Goal: Task Accomplishment & Management: Manage account settings

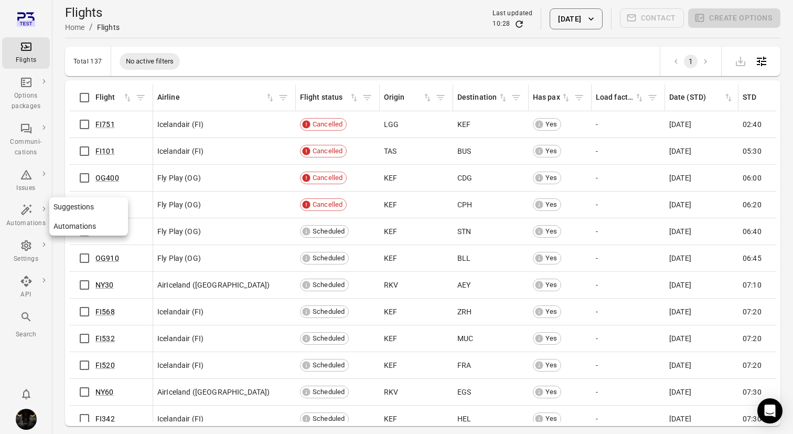
click at [25, 209] on icon "Main navigation" at bounding box center [25, 209] width 11 height 11
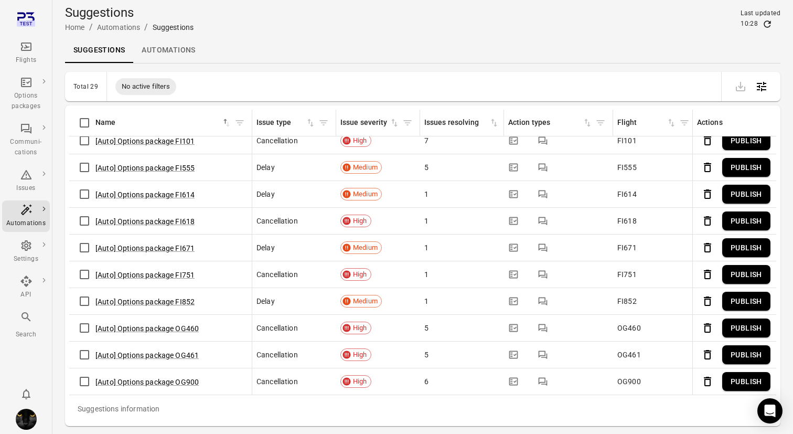
scroll to position [508, 0]
click at [707, 381] on icon "Delete" at bounding box center [707, 381] width 13 height 13
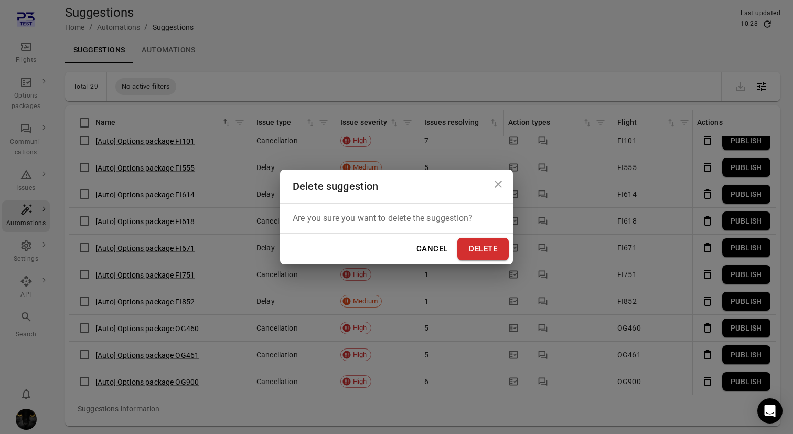
click at [483, 248] on button "Delete" at bounding box center [482, 249] width 51 height 22
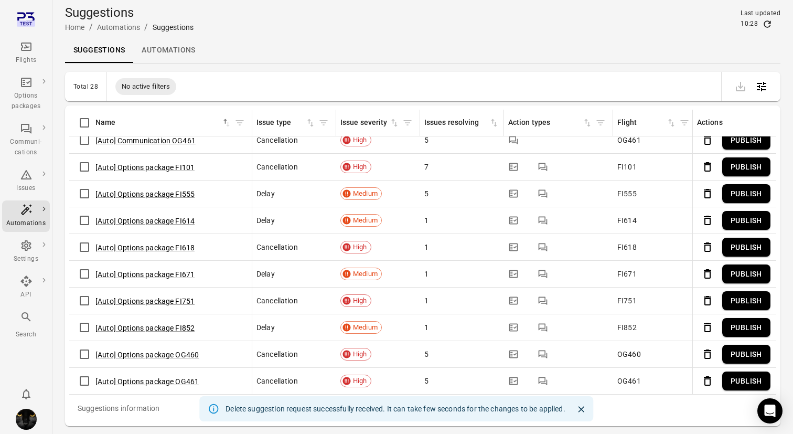
scroll to position [482, 0]
click at [704, 380] on icon "Delete" at bounding box center [707, 381] width 7 height 9
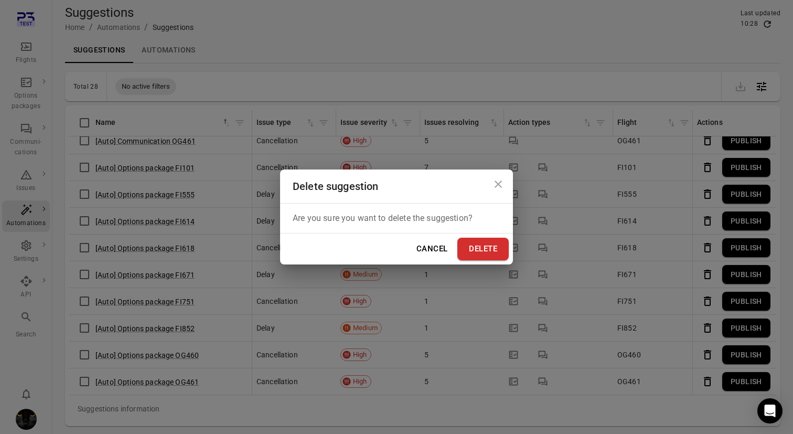
click at [477, 257] on button "Delete" at bounding box center [482, 249] width 51 height 22
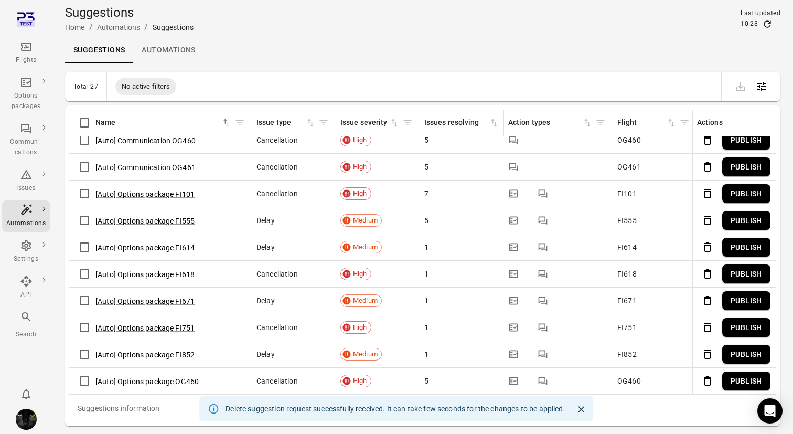
scroll to position [456, 0]
click at [706, 377] on icon "Delete" at bounding box center [707, 381] width 7 height 9
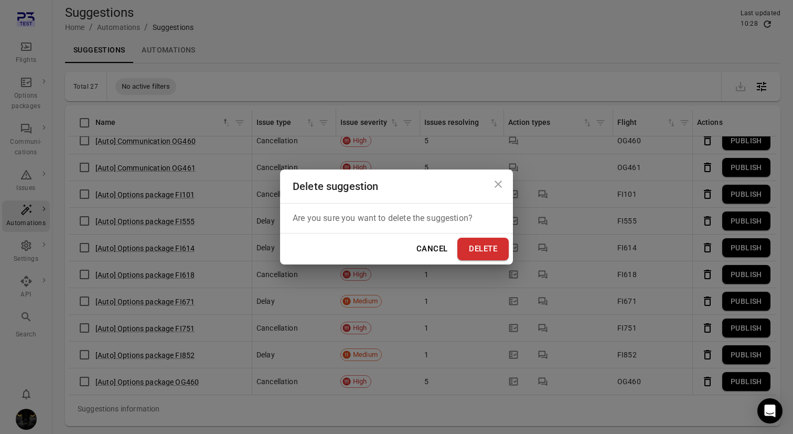
click at [489, 244] on button "Delete" at bounding box center [482, 249] width 51 height 22
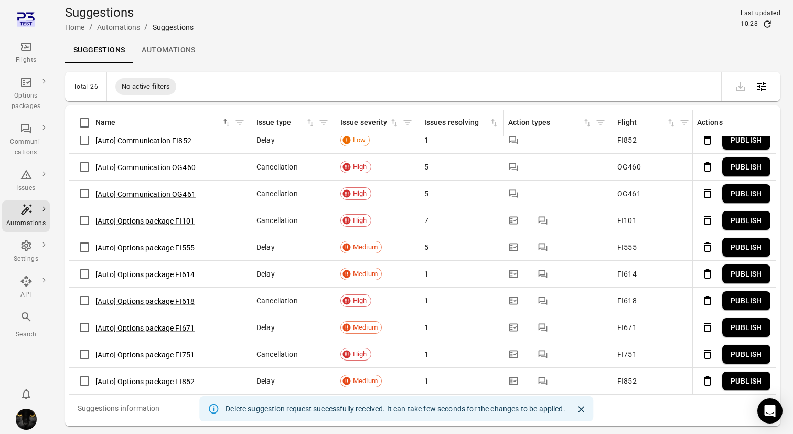
scroll to position [430, 0]
click at [709, 382] on icon "Delete" at bounding box center [707, 381] width 13 height 13
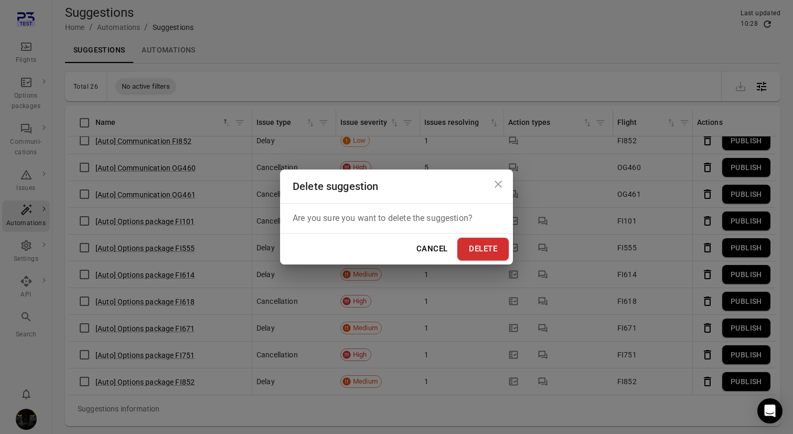
click at [484, 244] on button "Delete" at bounding box center [482, 249] width 51 height 22
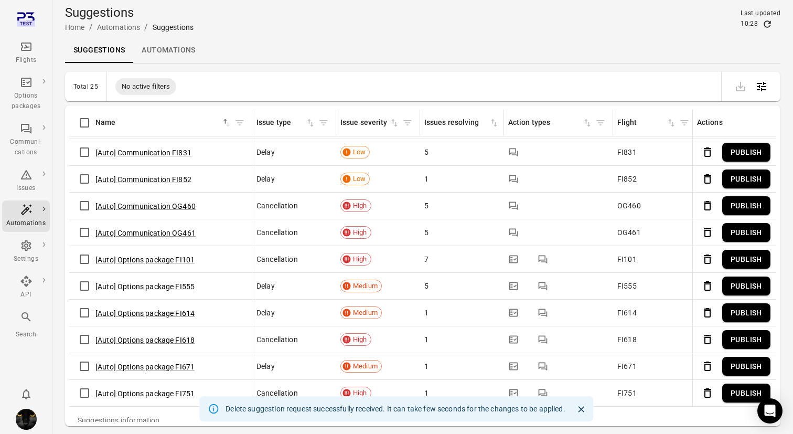
scroll to position [34, 0]
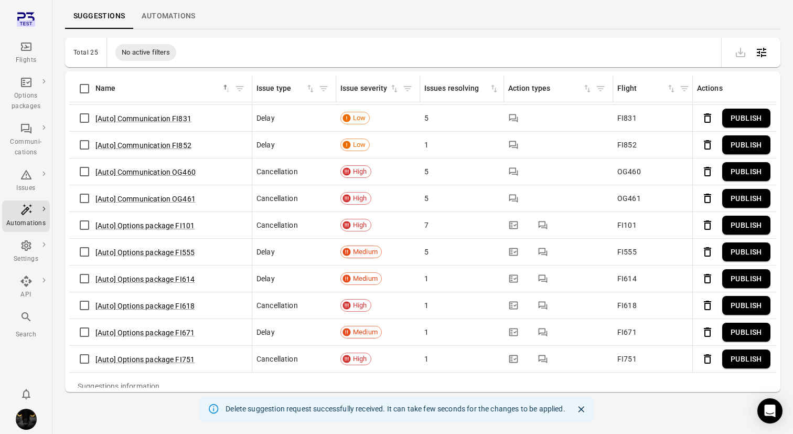
click at [710, 361] on icon "Delete" at bounding box center [707, 358] width 7 height 9
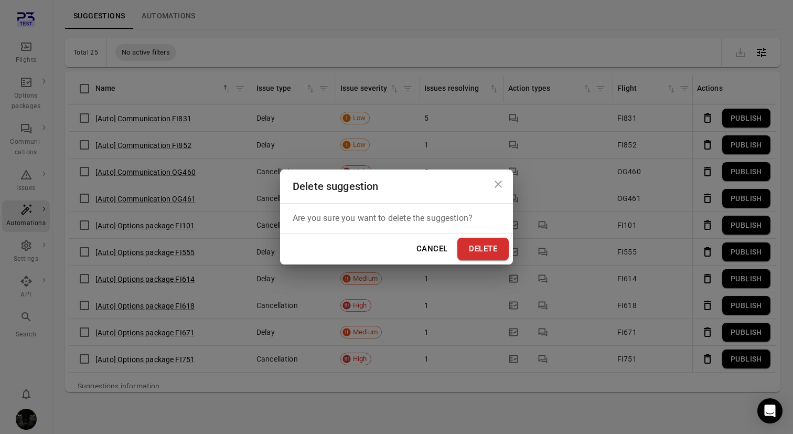
click at [502, 255] on button "Delete" at bounding box center [482, 249] width 51 height 22
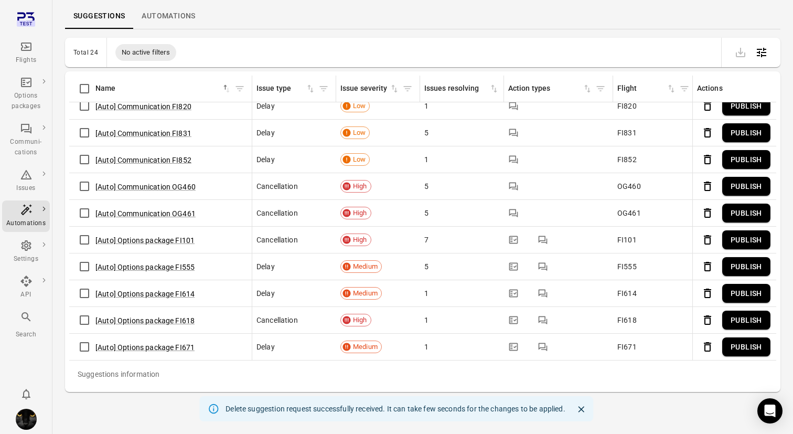
scroll to position [377, 0]
click at [708, 345] on icon "Delete" at bounding box center [707, 347] width 7 height 9
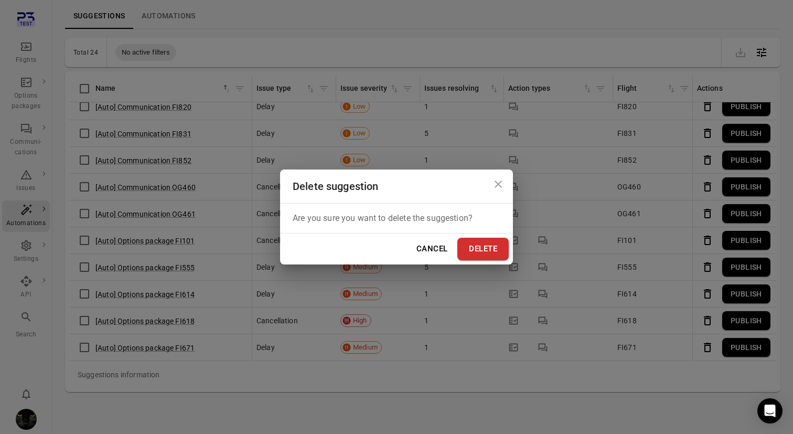
click at [488, 254] on button "Delete" at bounding box center [482, 249] width 51 height 22
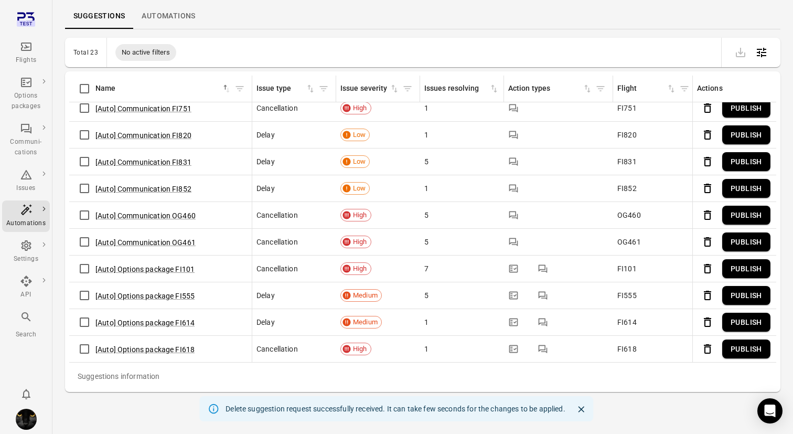
scroll to position [351, 0]
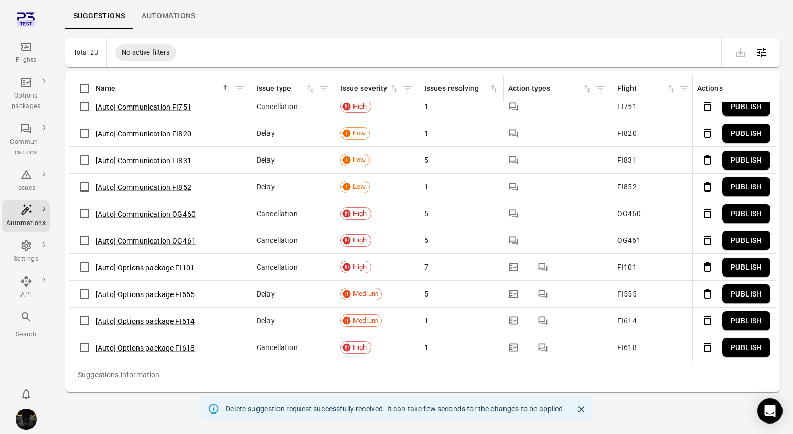
click at [707, 343] on icon "Delete" at bounding box center [707, 347] width 7 height 9
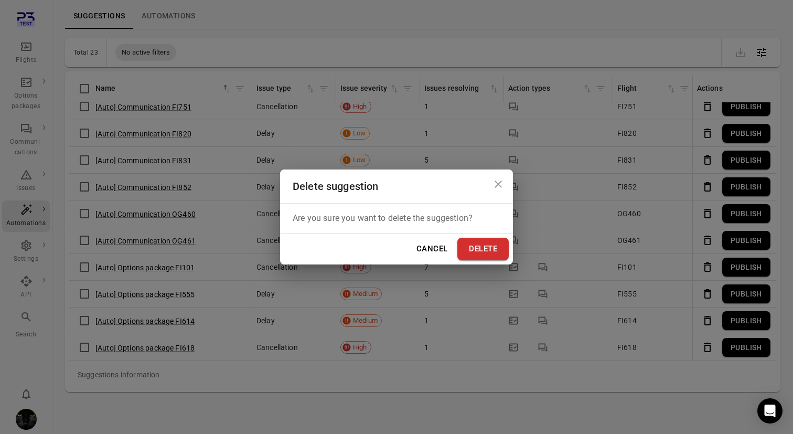
click at [484, 252] on button "Delete" at bounding box center [482, 249] width 51 height 22
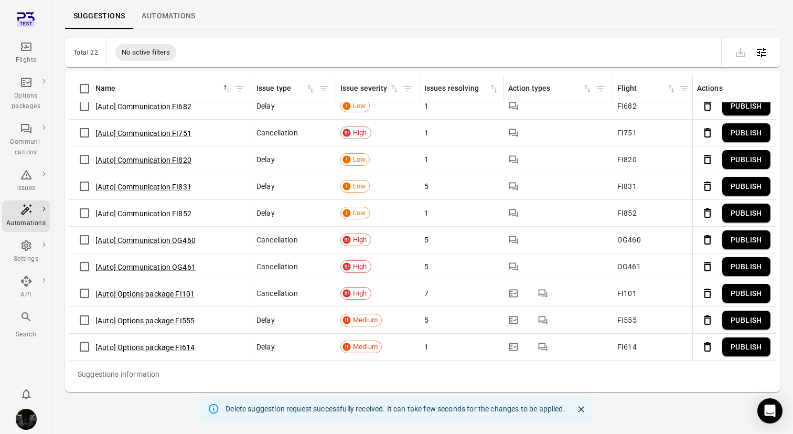
scroll to position [325, 0]
click at [700, 347] on button "Delete" at bounding box center [707, 347] width 21 height 21
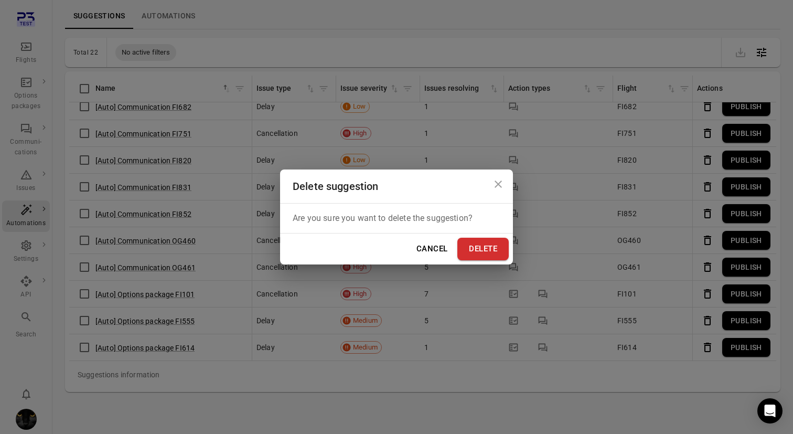
click at [490, 253] on button "Delete" at bounding box center [482, 249] width 51 height 22
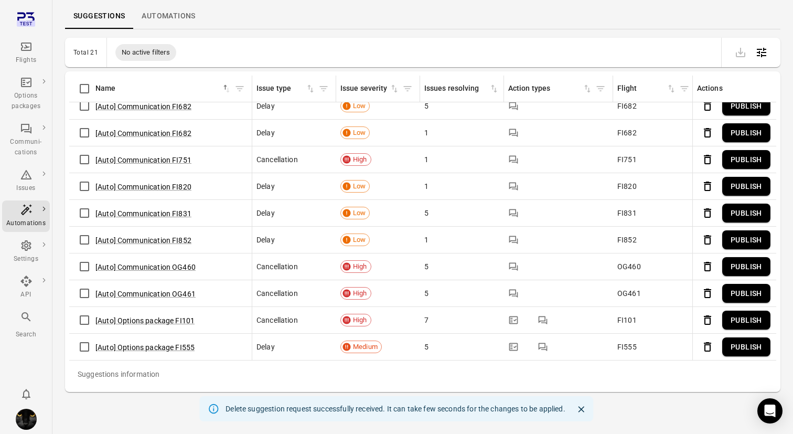
scroll to position [298, 0]
click at [708, 353] on icon "Delete" at bounding box center [707, 347] width 13 height 13
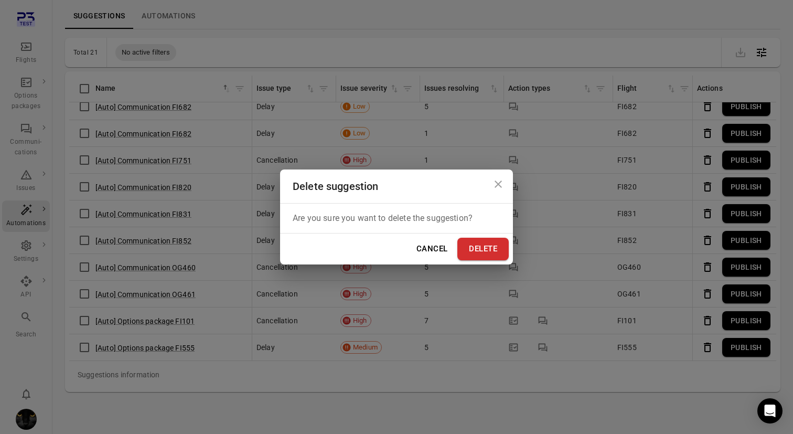
click at [493, 240] on button "Delete" at bounding box center [482, 249] width 51 height 22
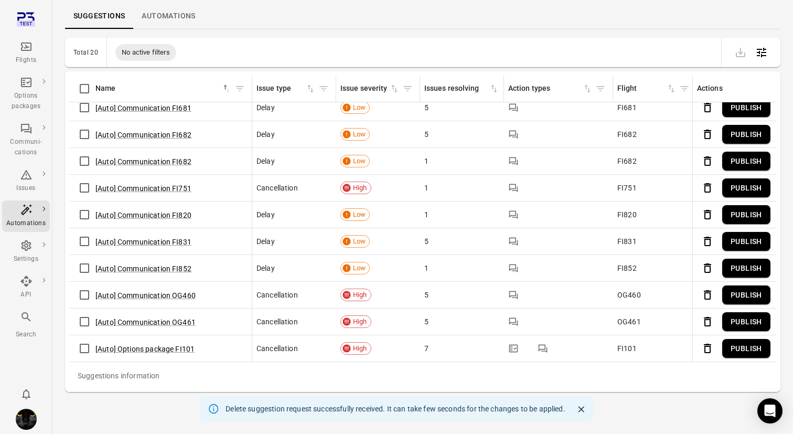
scroll to position [272, 0]
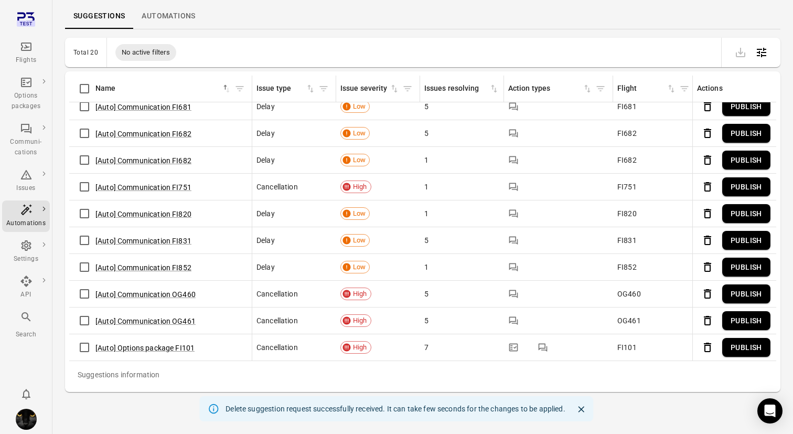
click at [708, 348] on icon "Delete" at bounding box center [707, 347] width 13 height 13
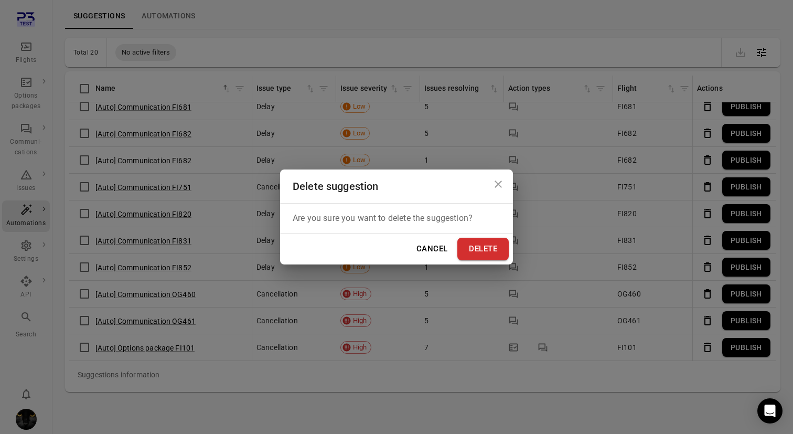
click at [481, 260] on div "Cancel Delete" at bounding box center [396, 248] width 233 height 30
click at [483, 252] on button "Delete" at bounding box center [482, 249] width 51 height 22
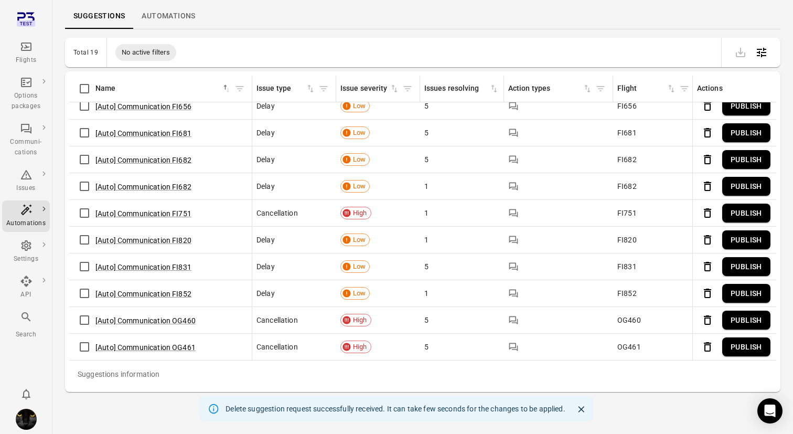
scroll to position [246, 0]
click at [709, 346] on icon "Delete" at bounding box center [707, 347] width 13 height 13
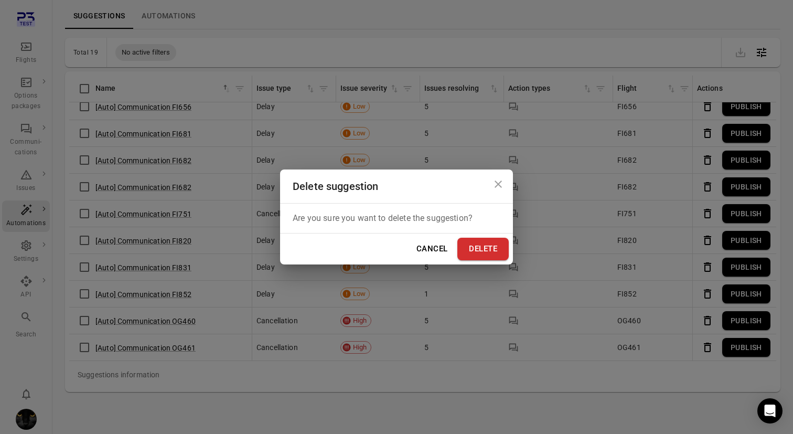
click at [509, 268] on div "Delete suggestion Are you sure you want to delete the suggestion? Cancel Delete" at bounding box center [396, 217] width 793 height 434
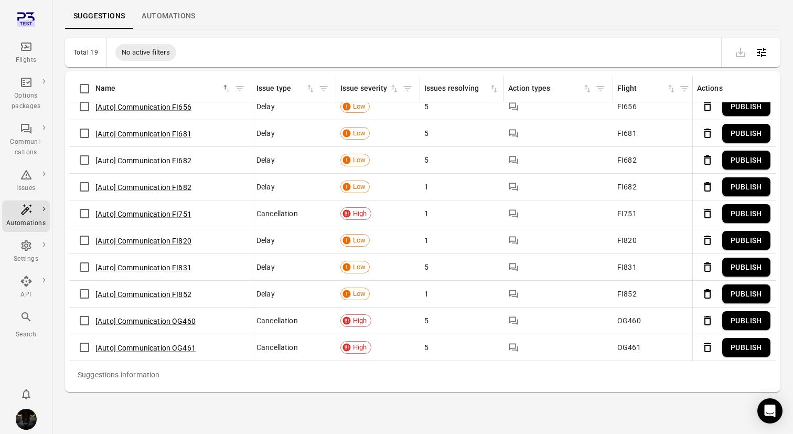
click at [706, 344] on icon "Delete" at bounding box center [707, 347] width 13 height 13
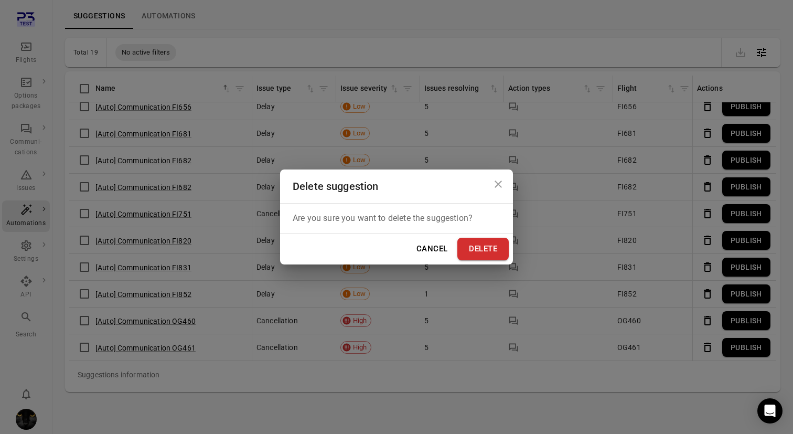
click at [487, 248] on button "Delete" at bounding box center [482, 249] width 51 height 22
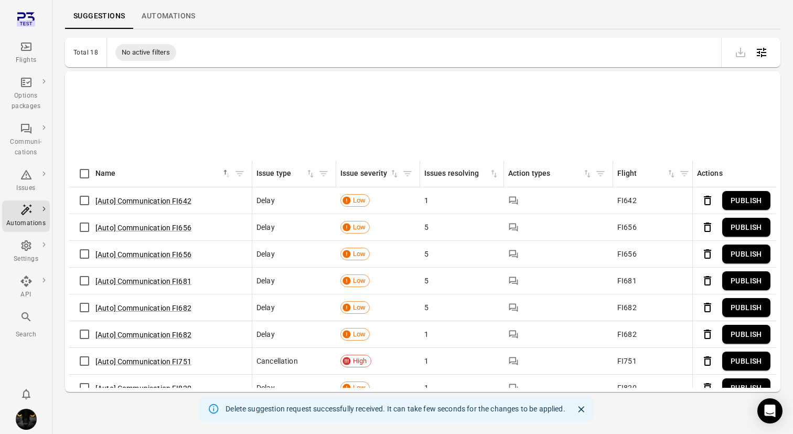
scroll to position [220, 0]
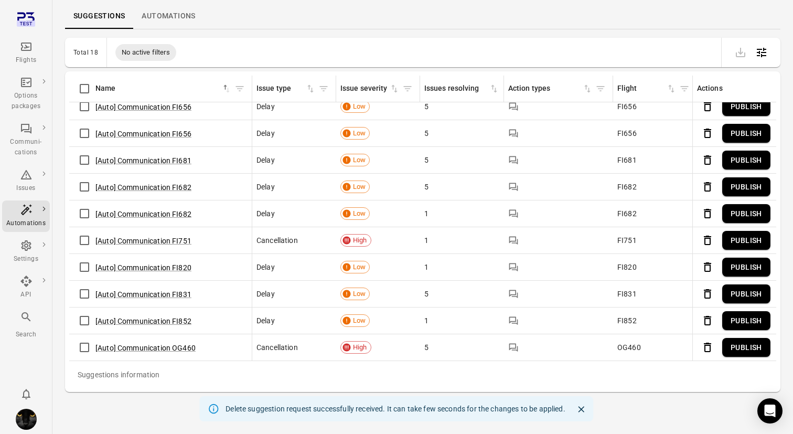
click at [712, 353] on icon "Delete" at bounding box center [707, 347] width 13 height 13
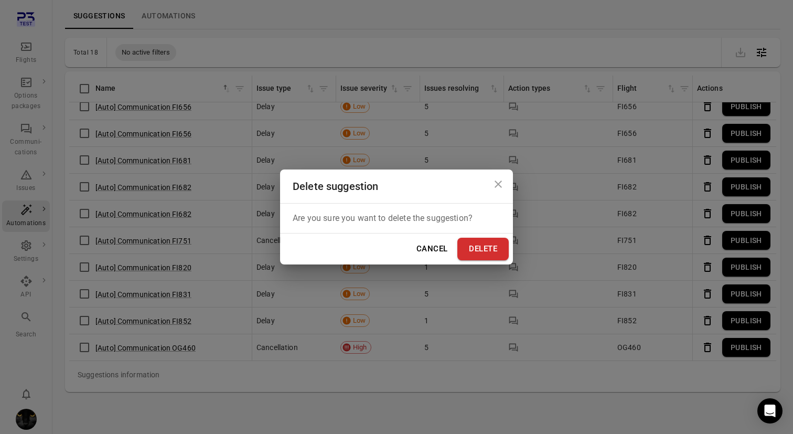
click at [472, 250] on button "Delete" at bounding box center [482, 249] width 51 height 22
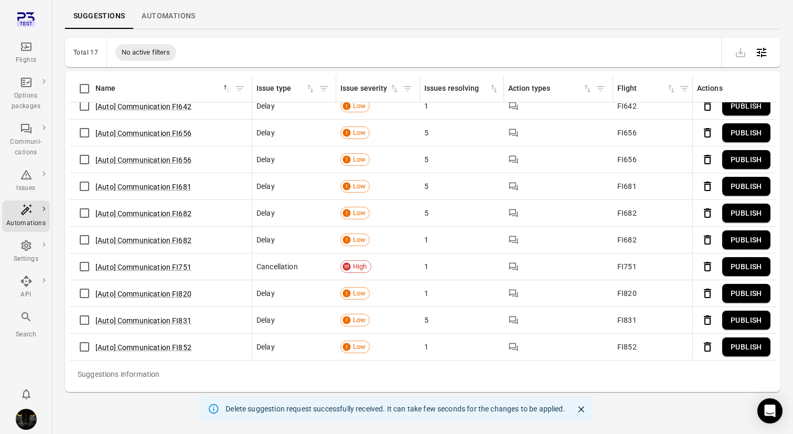
scroll to position [194, 0]
click at [715, 346] on button "Delete" at bounding box center [707, 347] width 21 height 21
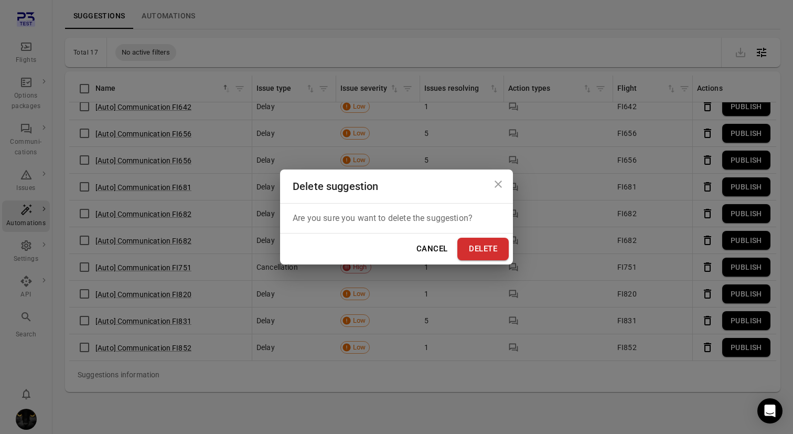
click at [487, 258] on button "Delete" at bounding box center [482, 249] width 51 height 22
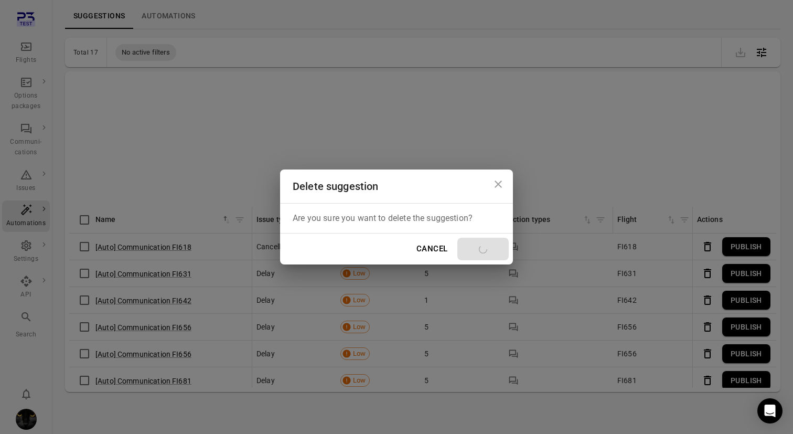
click at [487, 258] on td "1" at bounding box center [462, 246] width 84 height 27
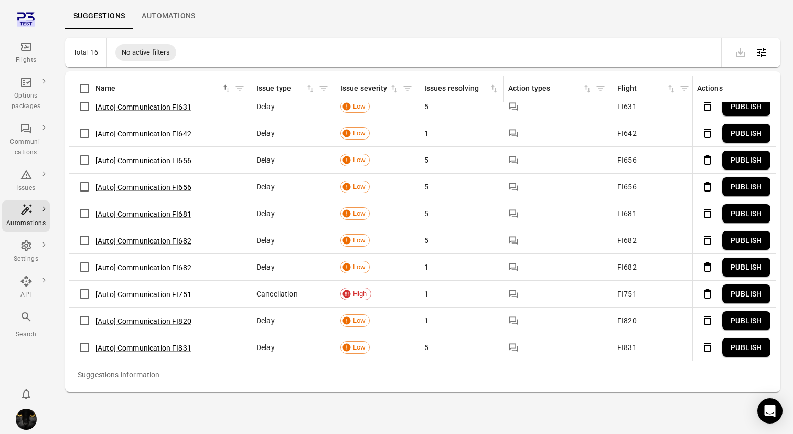
click at [708, 339] on button "Delete" at bounding box center [707, 347] width 21 height 21
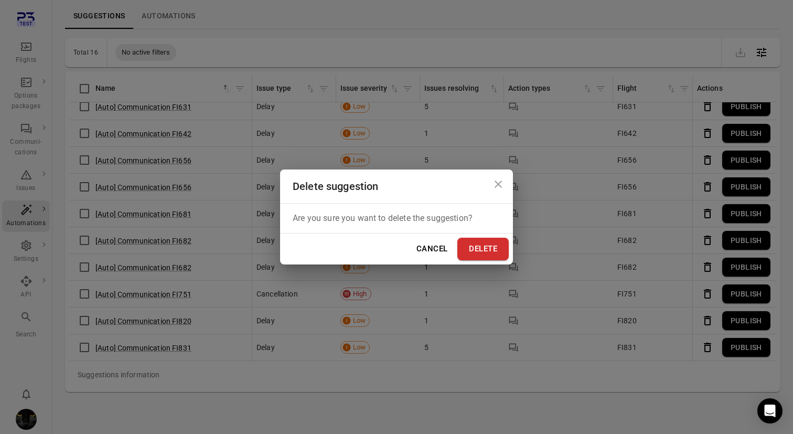
click at [496, 255] on button "Delete" at bounding box center [482, 249] width 51 height 22
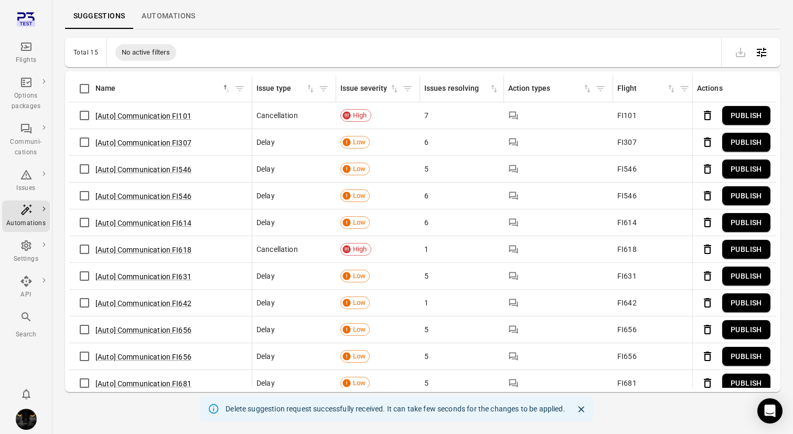
click at [565, 248] on div "Suggestions information" at bounding box center [558, 249] width 101 height 10
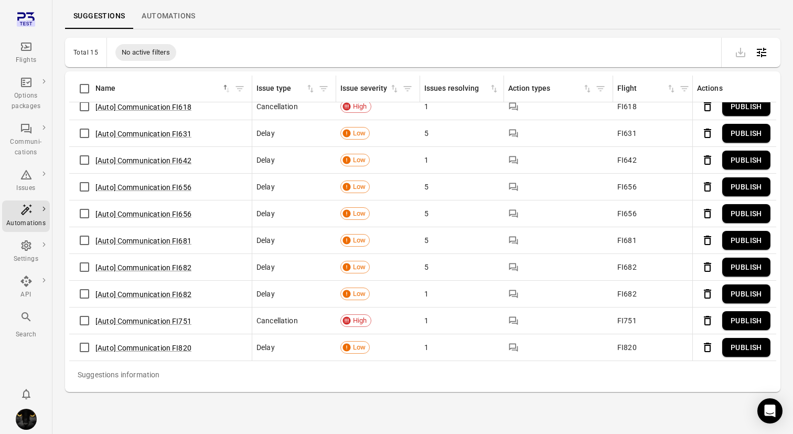
click at [701, 346] on icon "Delete" at bounding box center [707, 347] width 13 height 13
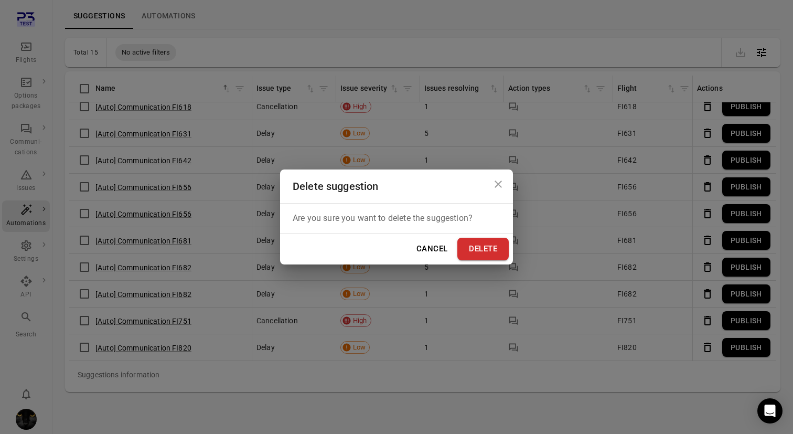
click at [474, 248] on button "Delete" at bounding box center [482, 249] width 51 height 22
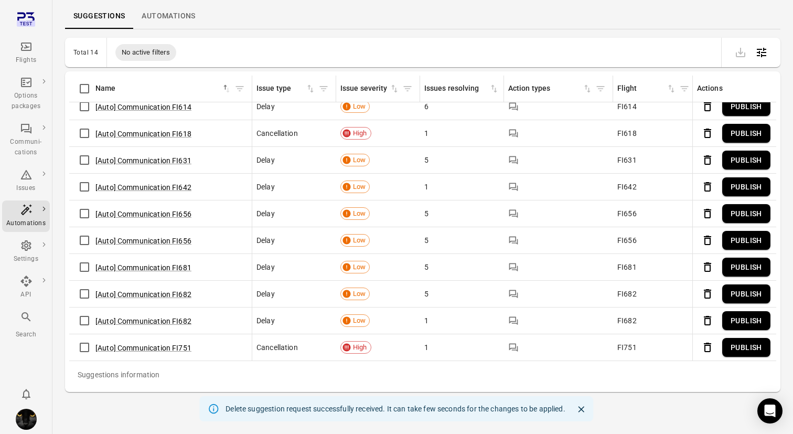
click at [702, 348] on icon "Delete" at bounding box center [707, 347] width 13 height 13
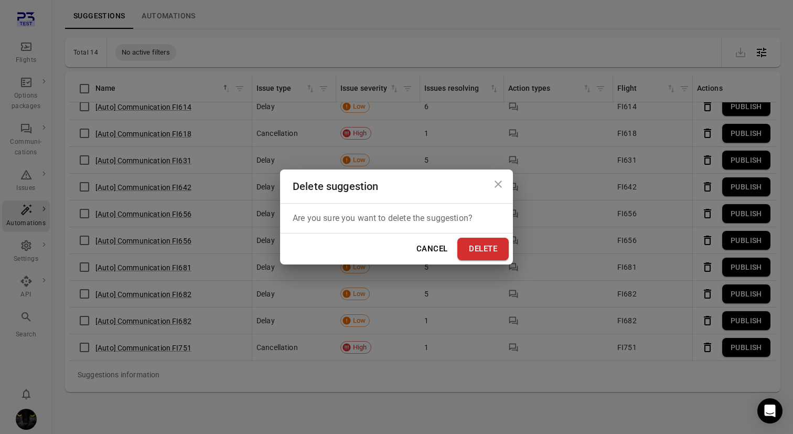
click at [488, 253] on button "Delete" at bounding box center [482, 249] width 51 height 22
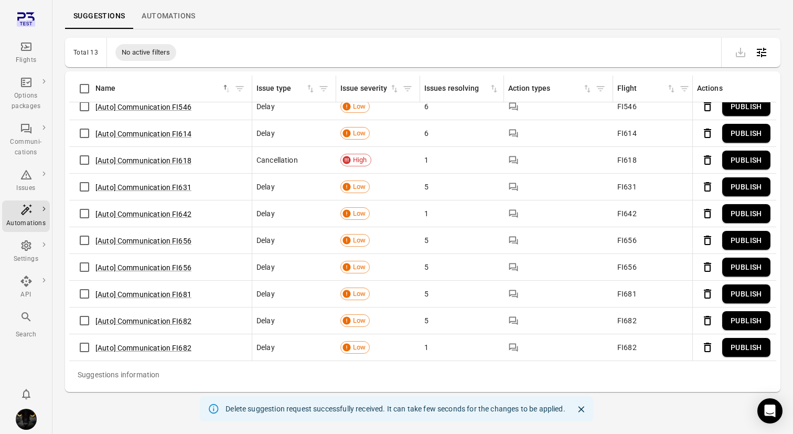
click at [707, 347] on icon "Delete" at bounding box center [707, 347] width 13 height 13
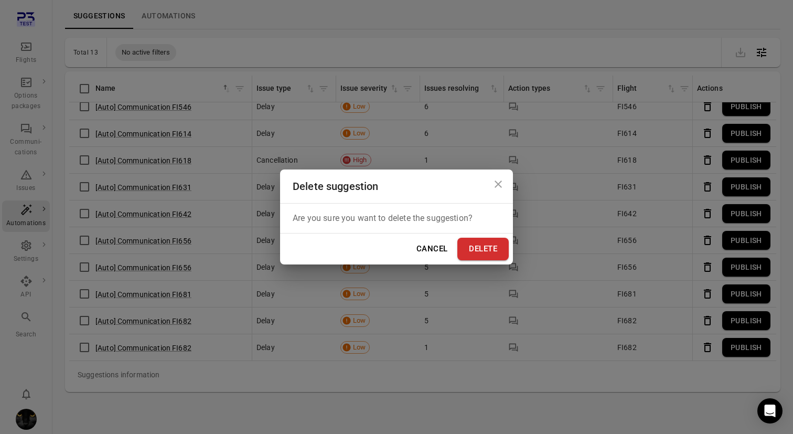
click at [476, 251] on button "Delete" at bounding box center [482, 249] width 51 height 22
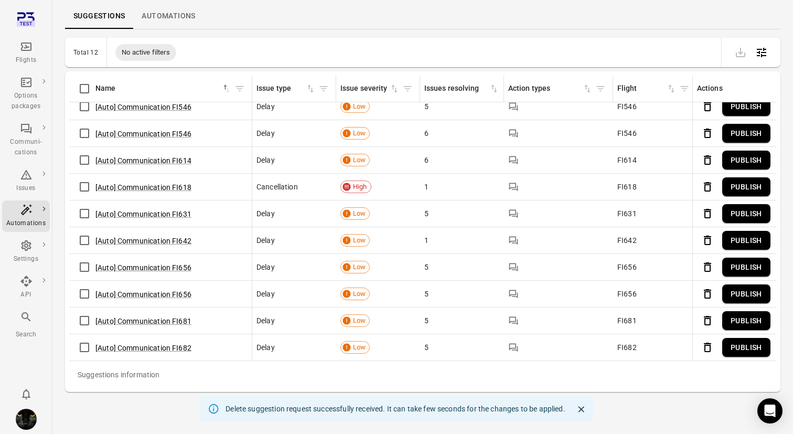
click at [709, 349] on icon "Delete" at bounding box center [707, 347] width 13 height 13
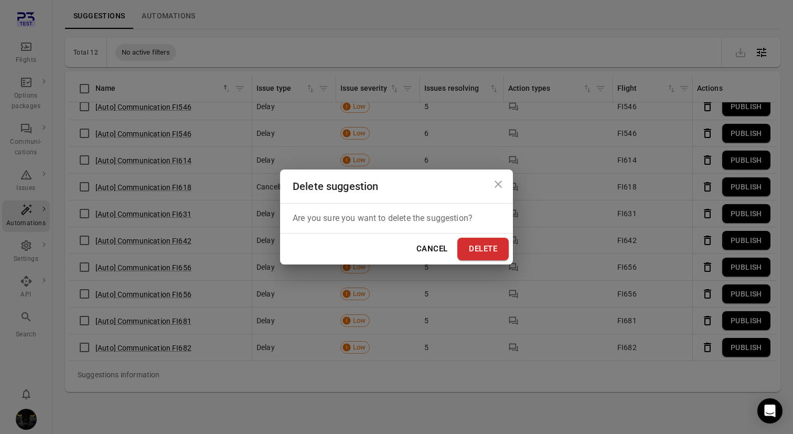
click at [484, 242] on button "Delete" at bounding box center [482, 249] width 51 height 22
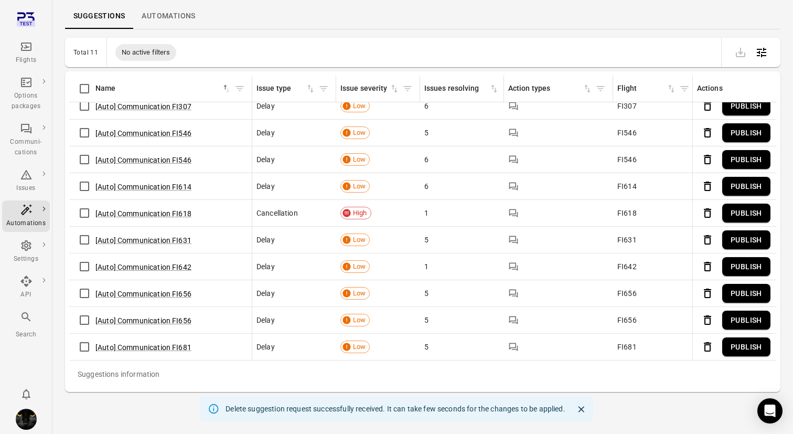
click at [708, 344] on icon "Delete" at bounding box center [707, 346] width 7 height 9
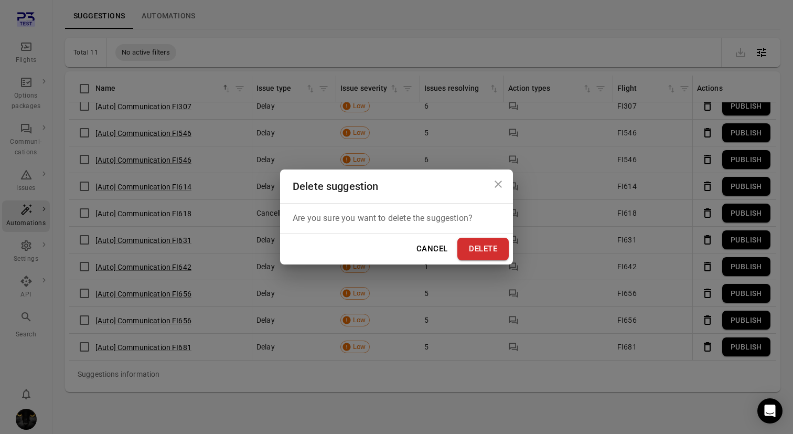
click at [483, 250] on button "Delete" at bounding box center [482, 249] width 51 height 22
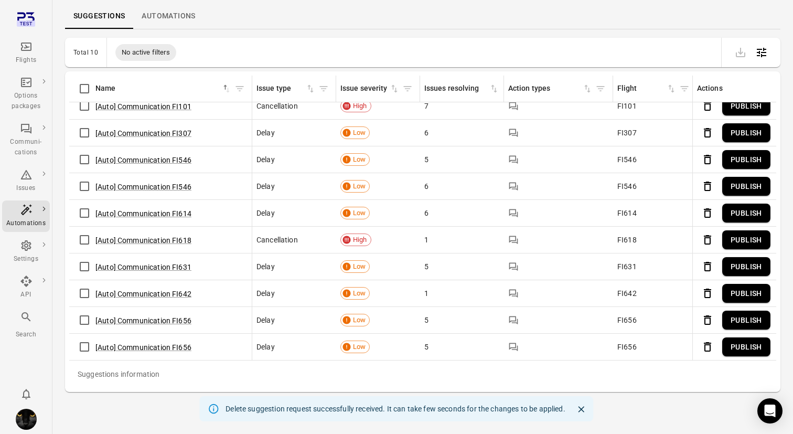
click at [701, 348] on icon "Delete" at bounding box center [707, 346] width 13 height 13
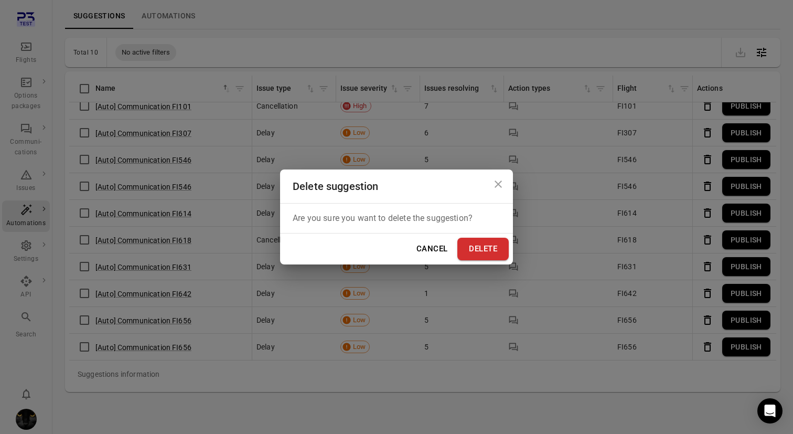
click at [493, 253] on button "Delete" at bounding box center [482, 249] width 51 height 22
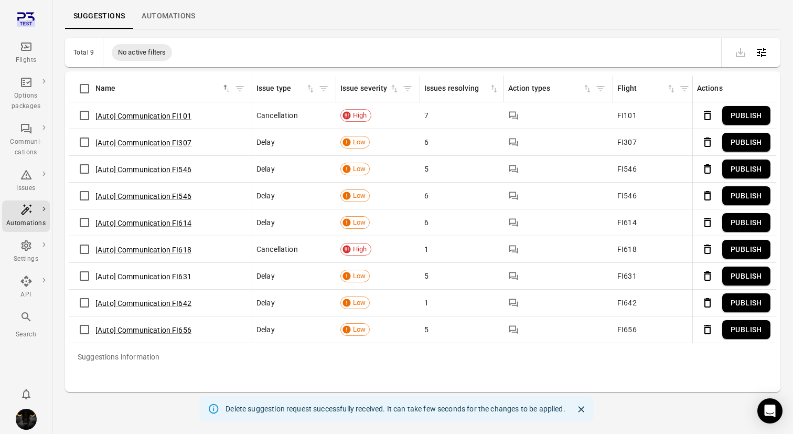
click at [711, 326] on icon "Delete" at bounding box center [707, 329] width 13 height 13
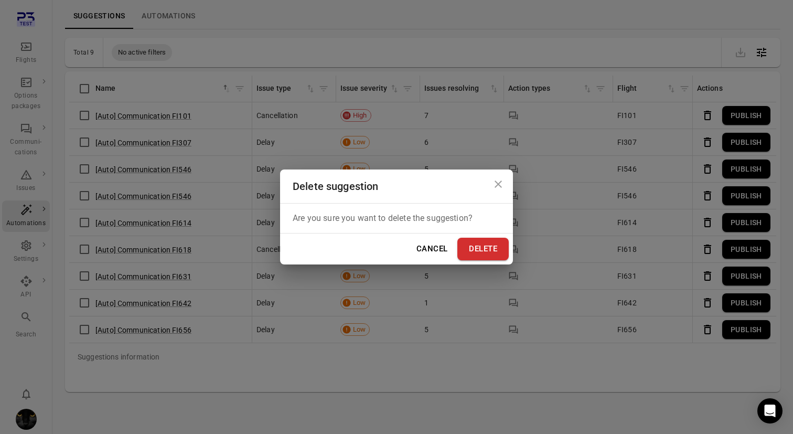
click at [495, 248] on button "Delete" at bounding box center [482, 249] width 51 height 22
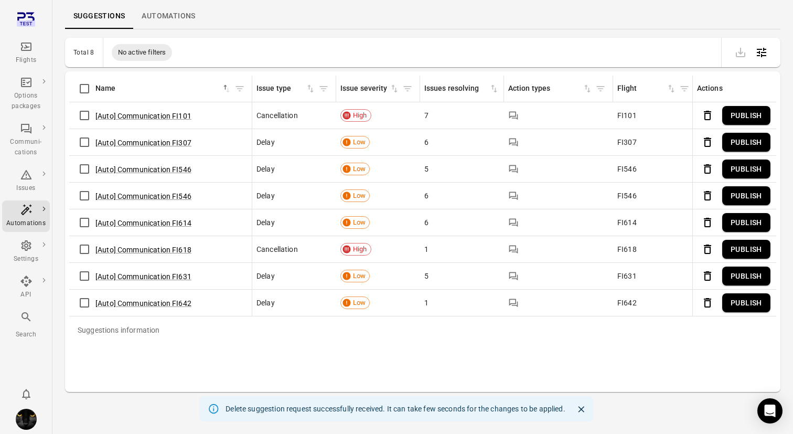
click at [710, 306] on icon "Delete" at bounding box center [707, 302] width 7 height 9
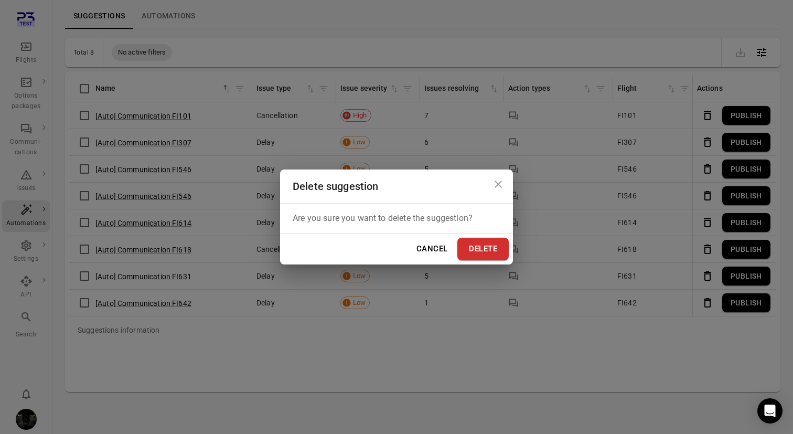
click at [477, 244] on button "Delete" at bounding box center [482, 249] width 51 height 22
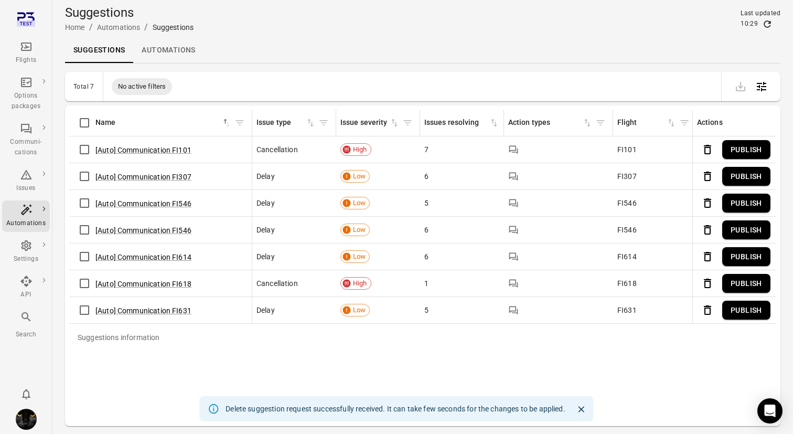
click at [166, 47] on link "Automations" at bounding box center [168, 50] width 70 height 25
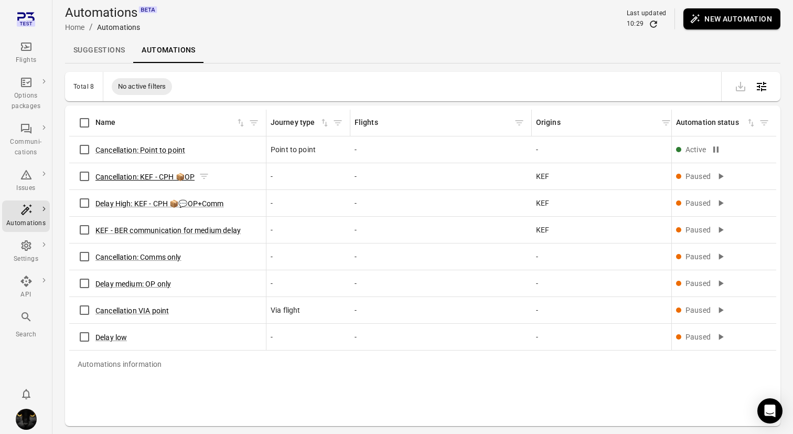
click at [152, 176] on button "Cancellation: KEF - CPH 📦OP" at bounding box center [144, 177] width 99 height 10
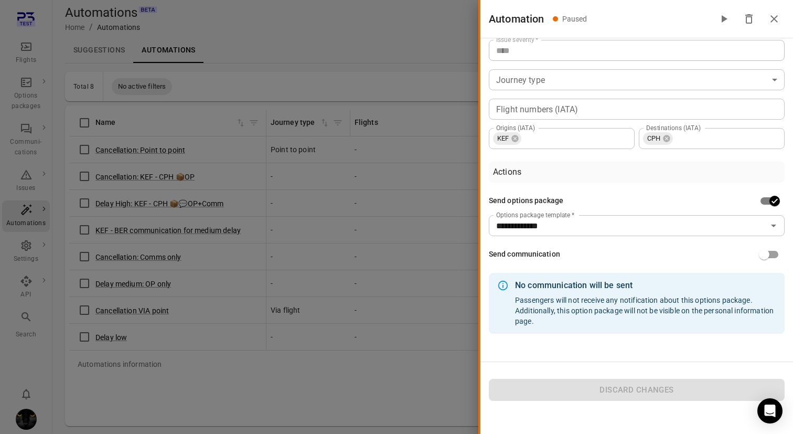
scroll to position [113, 0]
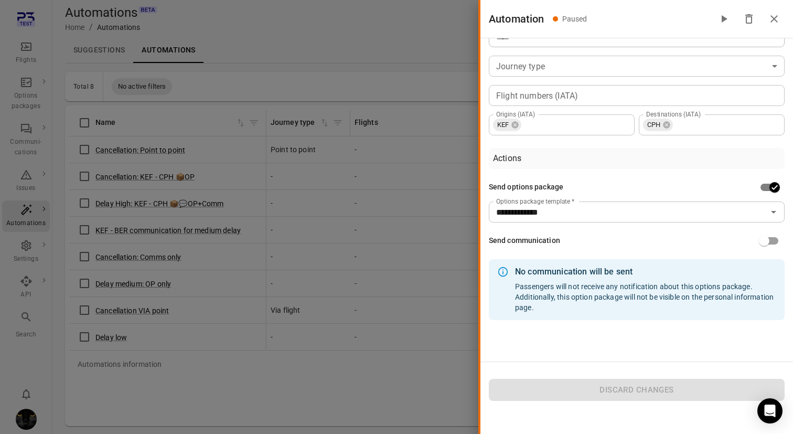
click at [197, 203] on div at bounding box center [396, 217] width 793 height 434
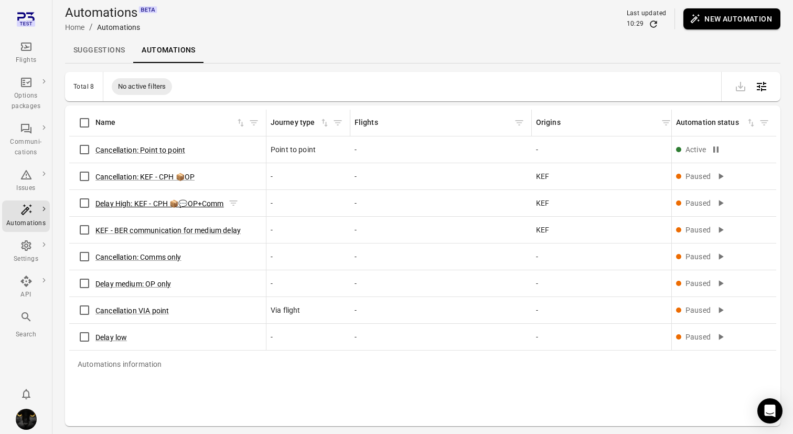
click at [178, 203] on button "Delay High: KEF - CPH 📦💬OP+Comm" at bounding box center [159, 203] width 129 height 10
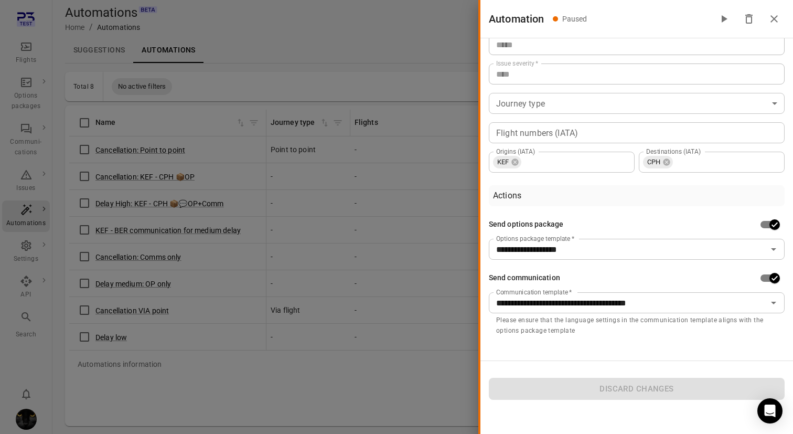
scroll to position [86, 0]
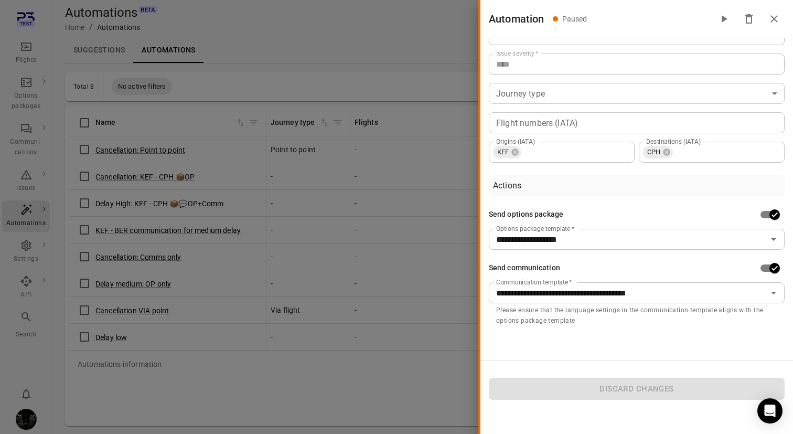
click at [322, 390] on div at bounding box center [396, 217] width 793 height 434
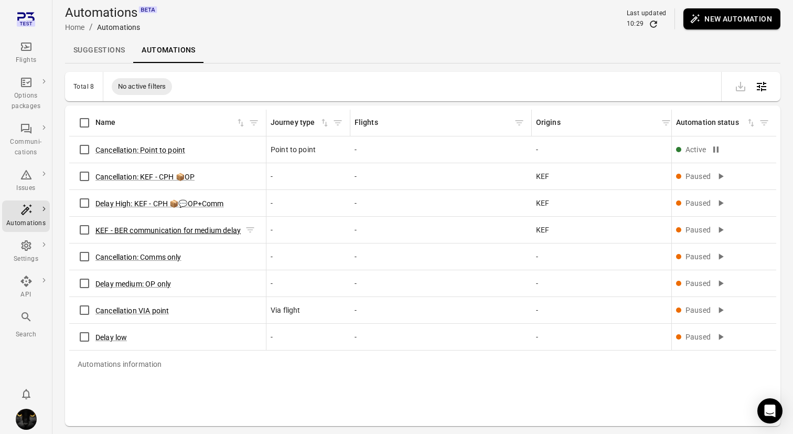
click at [216, 232] on button "KEF - BER communication for medium delay" at bounding box center [167, 230] width 145 height 10
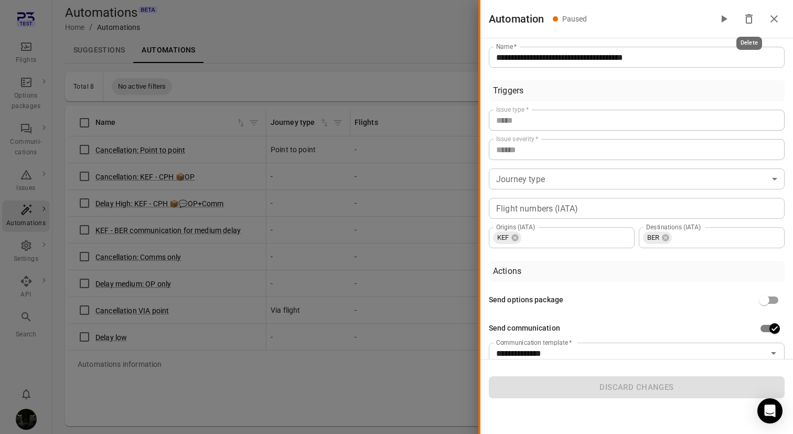
click at [751, 17] on icon "Delete" at bounding box center [749, 19] width 13 height 13
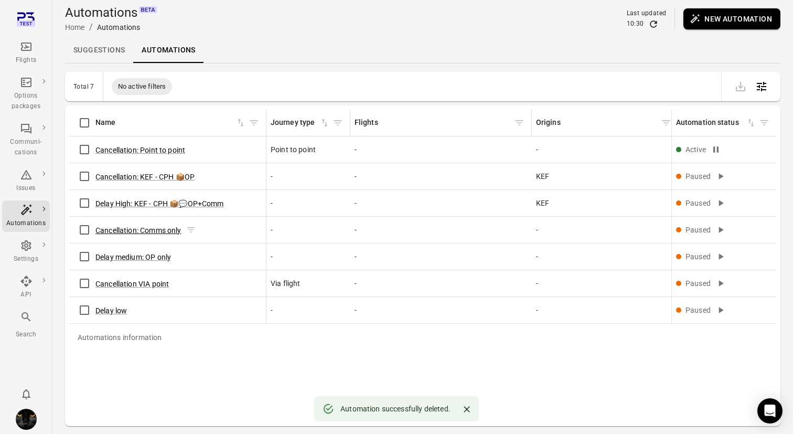
click at [165, 228] on button "Cancellation: Comms only" at bounding box center [138, 230] width 86 height 10
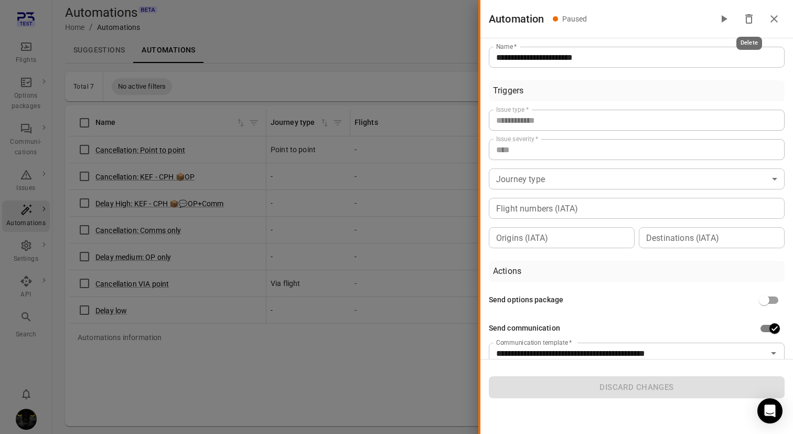
click at [750, 13] on icon "Delete" at bounding box center [749, 19] width 13 height 13
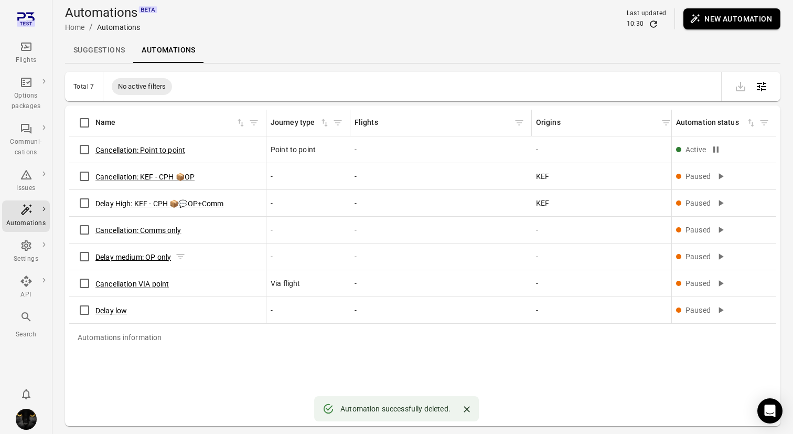
click at [152, 259] on button "Delay medium: OP only" at bounding box center [133, 257] width 76 height 10
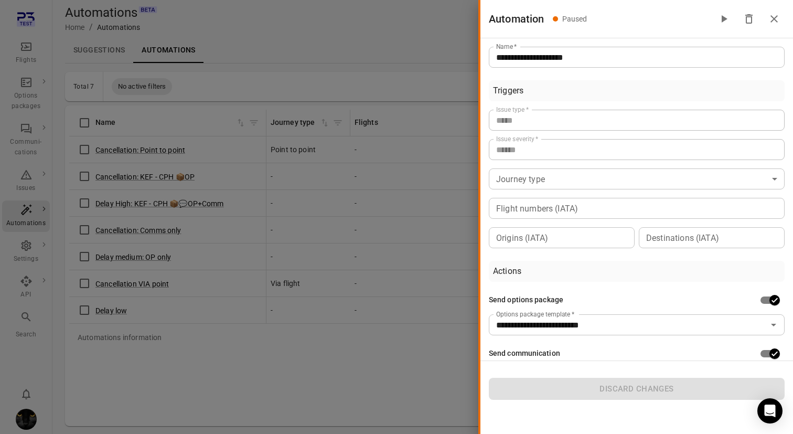
click at [754, 22] on icon "Delete" at bounding box center [749, 19] width 13 height 13
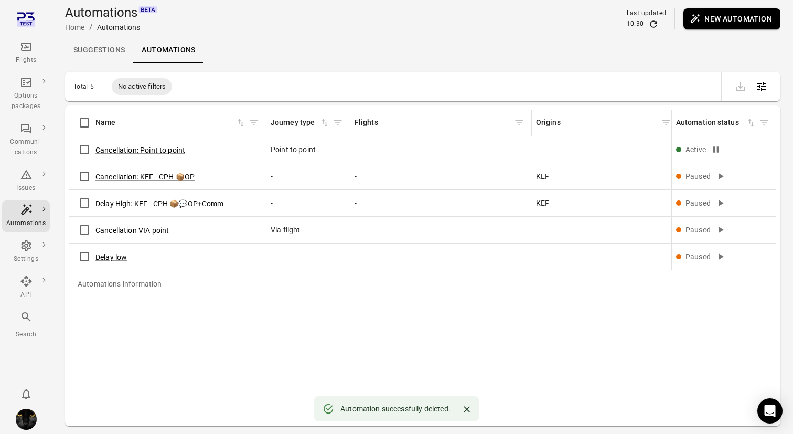
click at [143, 231] on button "Cancellation VIA point" at bounding box center [131, 230] width 73 height 10
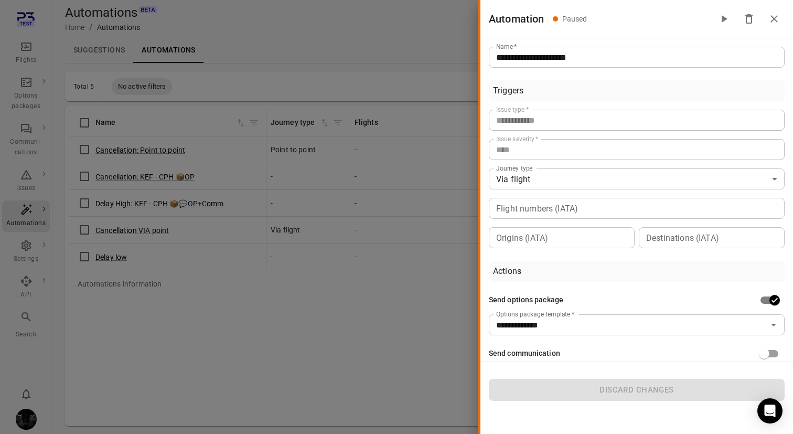
click at [201, 375] on div at bounding box center [396, 217] width 793 height 434
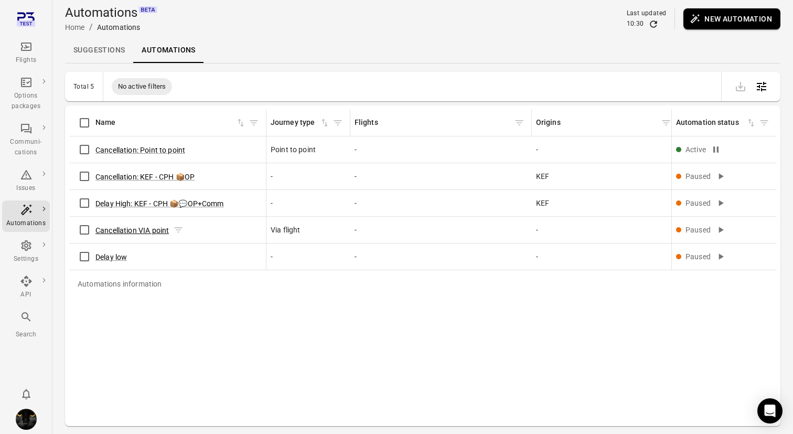
click at [155, 230] on button "Cancellation VIA point" at bounding box center [131, 230] width 73 height 10
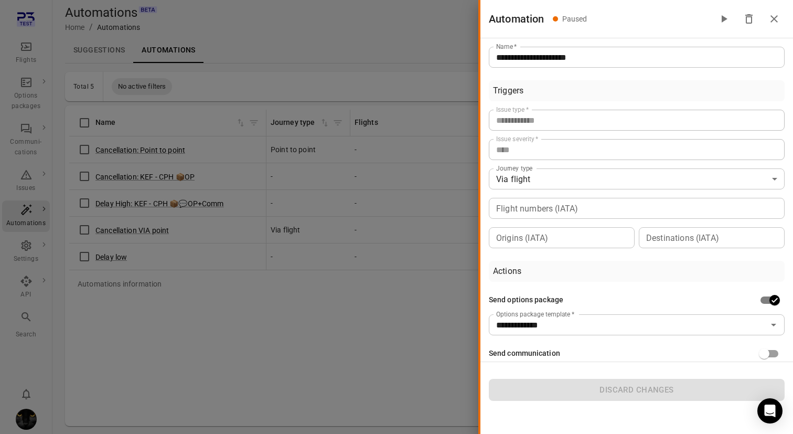
click at [750, 13] on icon "Delete" at bounding box center [749, 19] width 13 height 13
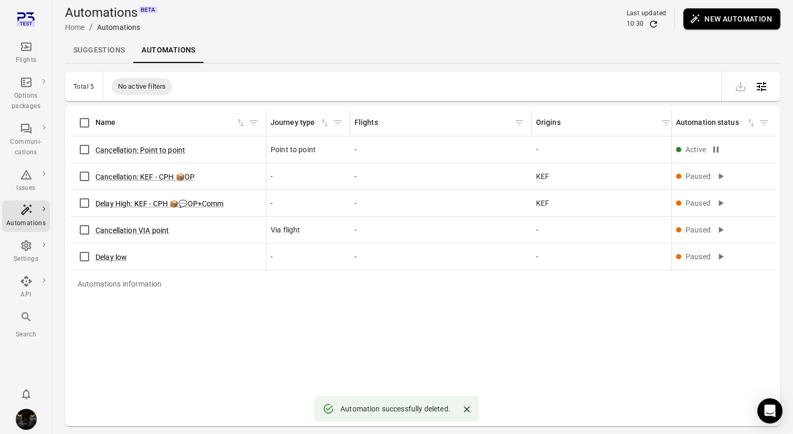
click at [278, 306] on div "Automations information Name Journey type Flights Origins Destinations Created …" at bounding box center [422, 266] width 707 height 312
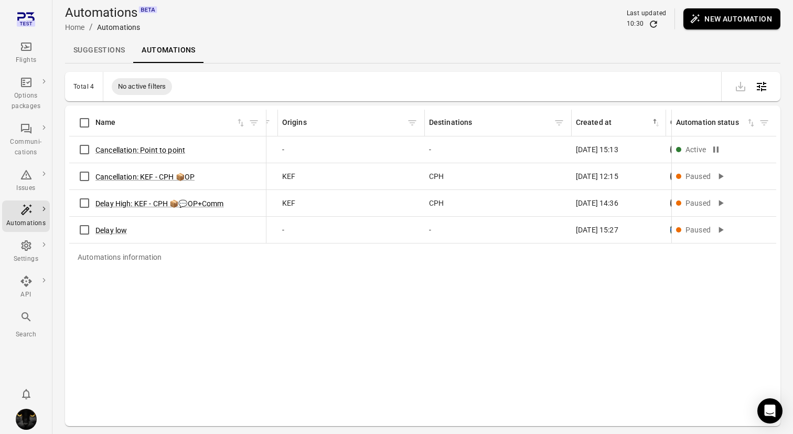
scroll to position [0, 0]
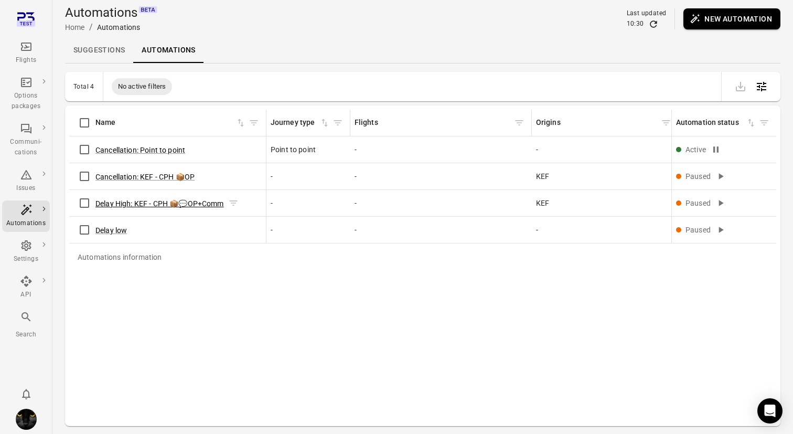
click at [196, 204] on button "Delay High: KEF - CPH 📦💬OP+Comm" at bounding box center [159, 203] width 129 height 10
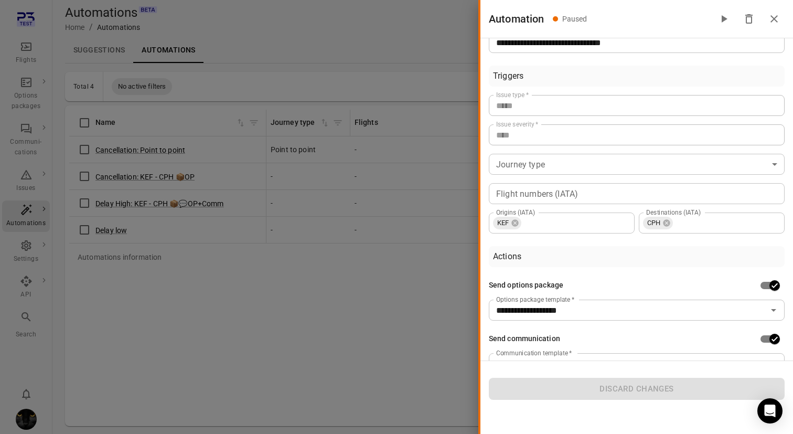
scroll to position [93, 0]
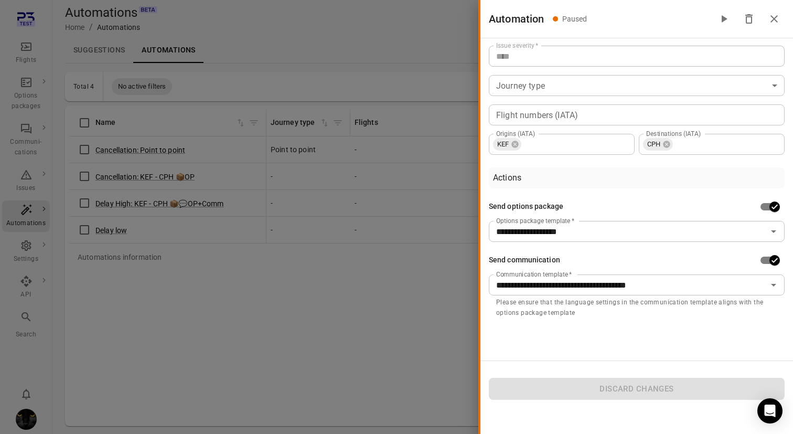
click at [173, 166] on div at bounding box center [396, 217] width 793 height 434
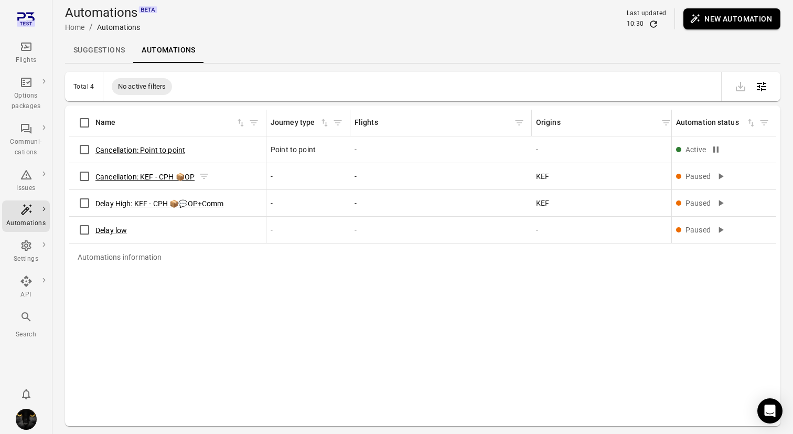
click at [165, 177] on button "Cancellation: KEF - CPH 📦OP" at bounding box center [144, 177] width 99 height 10
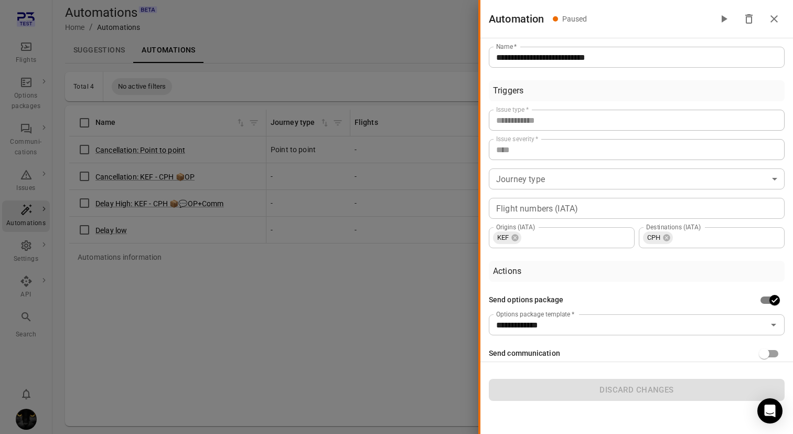
click at [288, 340] on div at bounding box center [396, 217] width 793 height 434
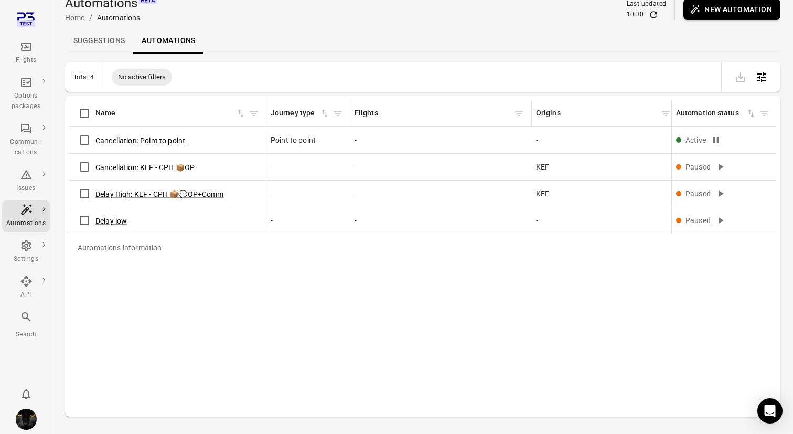
scroll to position [12, 0]
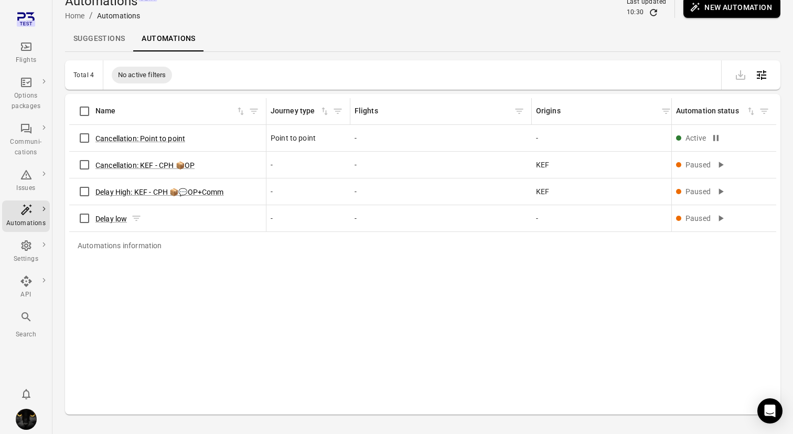
click at [106, 212] on span "Delay low" at bounding box center [110, 217] width 31 height 11
click at [107, 217] on button "Delay low" at bounding box center [110, 218] width 31 height 10
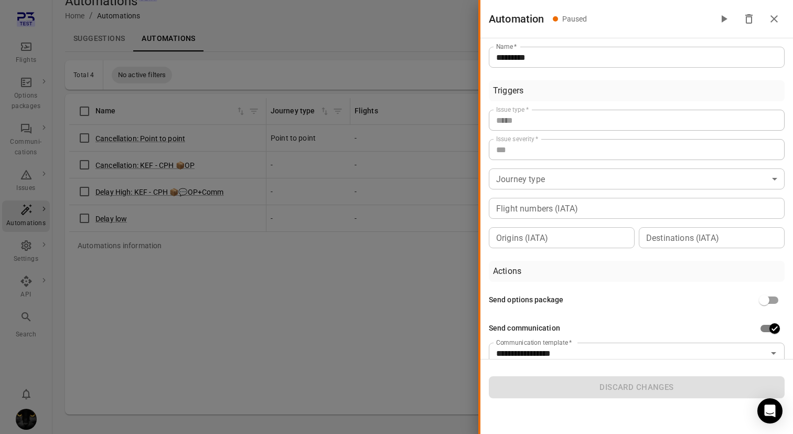
scroll to position [70, 0]
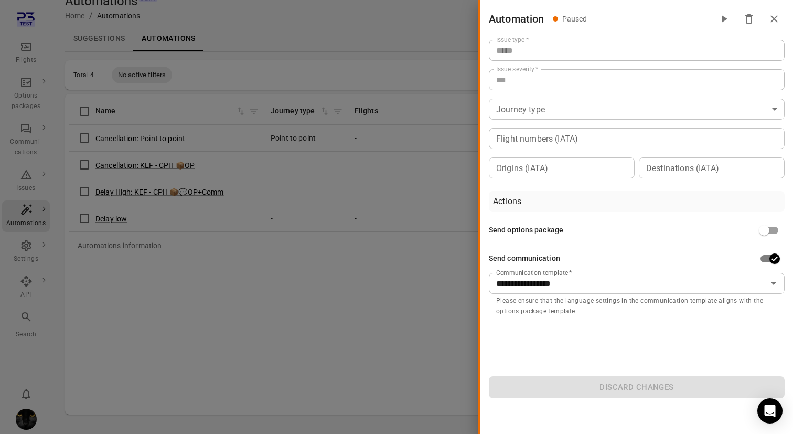
click at [327, 309] on div at bounding box center [396, 217] width 793 height 434
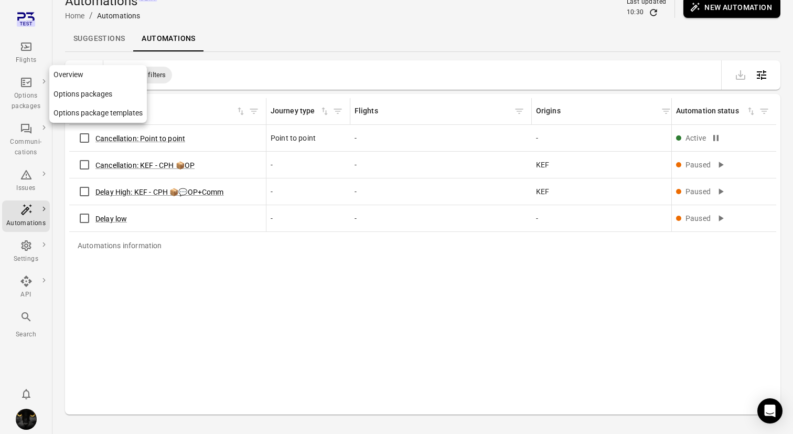
click at [33, 91] on div "Options packages" at bounding box center [25, 101] width 39 height 21
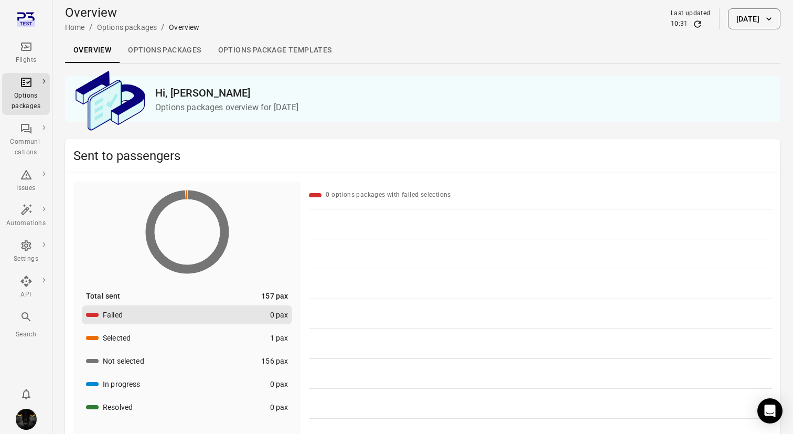
click at [251, 51] on link "Options package Templates" at bounding box center [275, 50] width 131 height 25
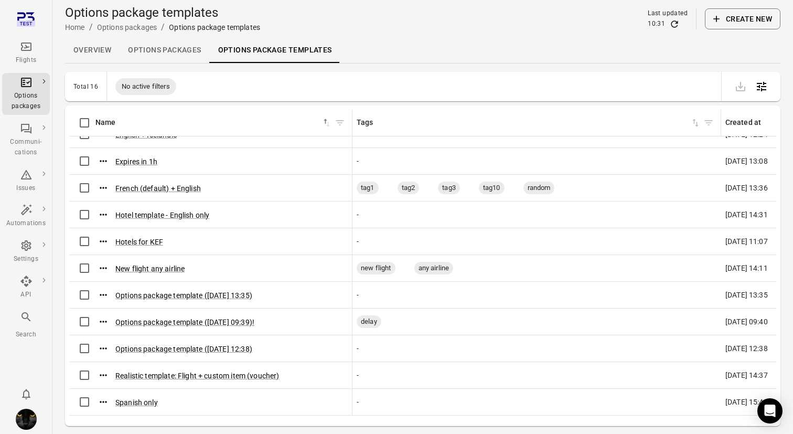
scroll to position [136, 0]
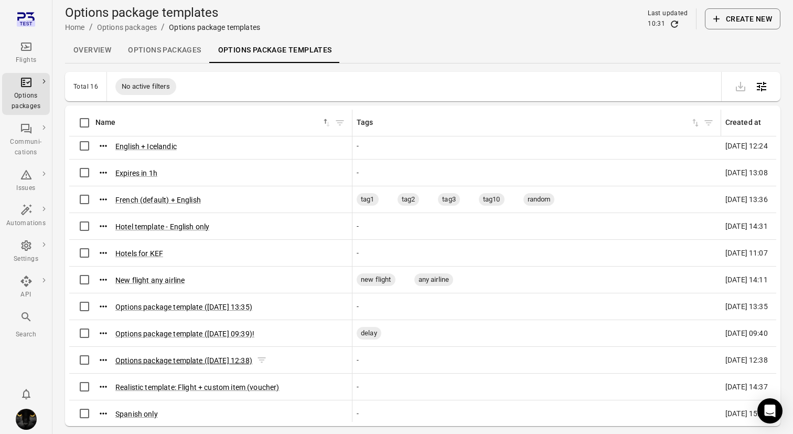
click at [140, 358] on button "Options package template ([DATE] 12:38)" at bounding box center [183, 360] width 137 height 10
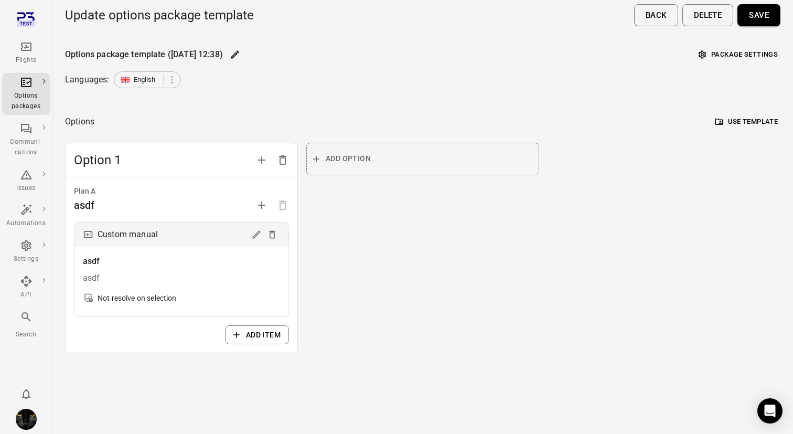
click at [711, 16] on button "Delete" at bounding box center [707, 15] width 51 height 22
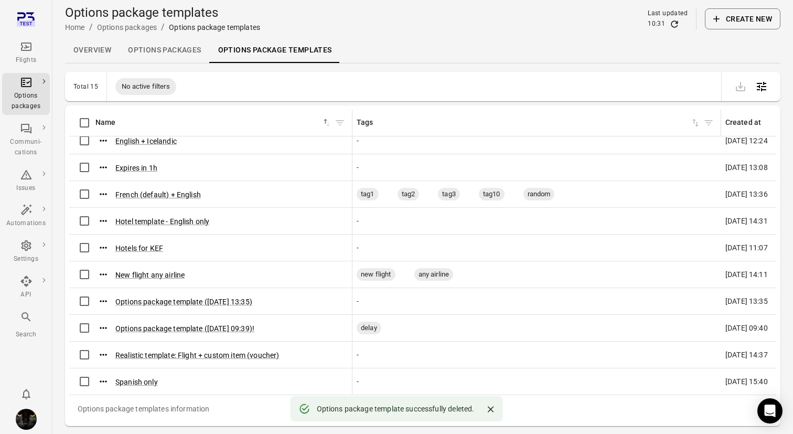
scroll to position [141, 0]
click at [197, 332] on button "Options package template ([DATE] 09:39)!" at bounding box center [184, 328] width 139 height 10
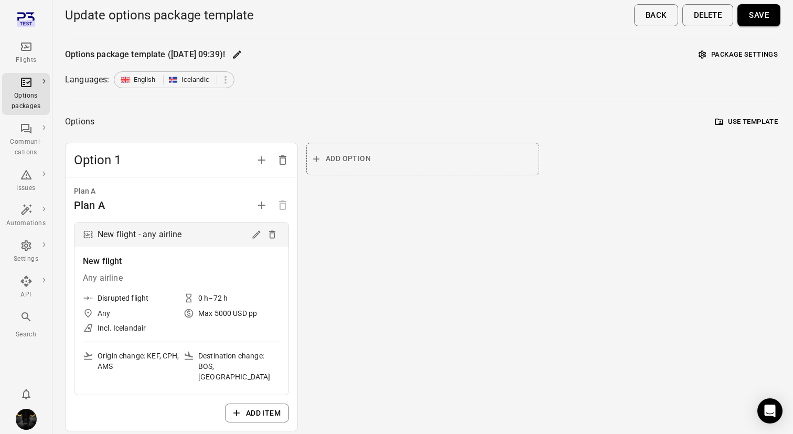
click at [709, 18] on button "Delete" at bounding box center [707, 15] width 51 height 22
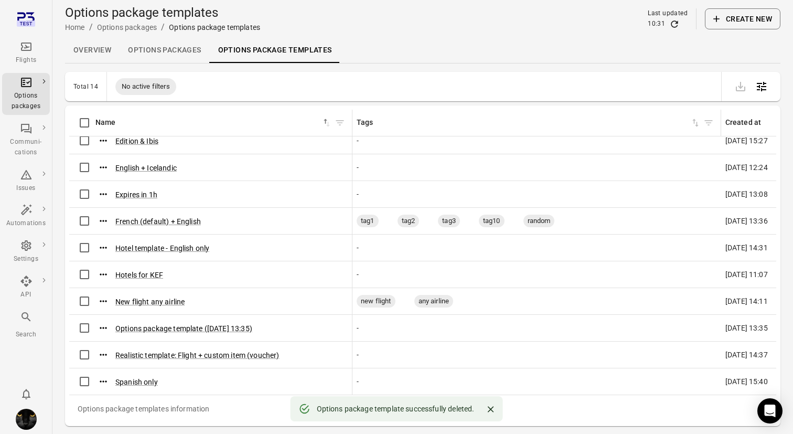
scroll to position [115, 0]
click at [179, 327] on button "Options package template ([DATE] 13:35)" at bounding box center [183, 328] width 137 height 10
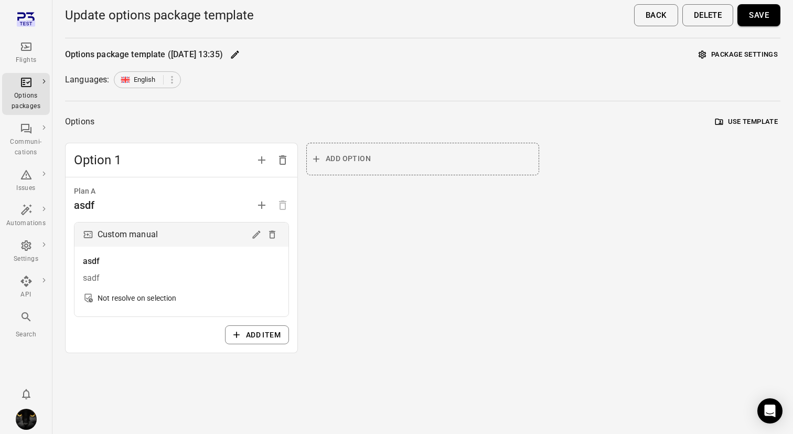
click at [709, 9] on button "Delete" at bounding box center [707, 15] width 51 height 22
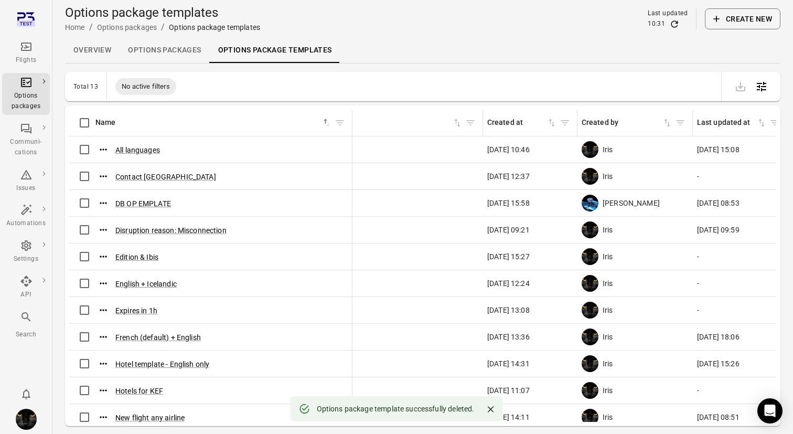
scroll to position [0, 247]
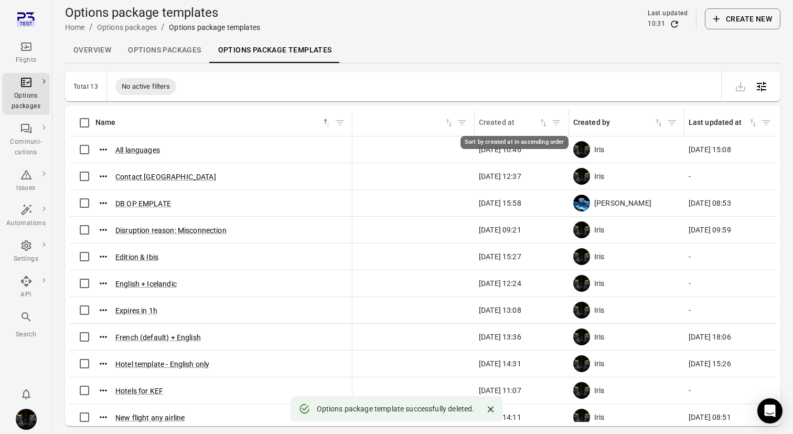
click at [541, 125] on icon "Sort by created at in ascending order" at bounding box center [543, 123] width 10 height 10
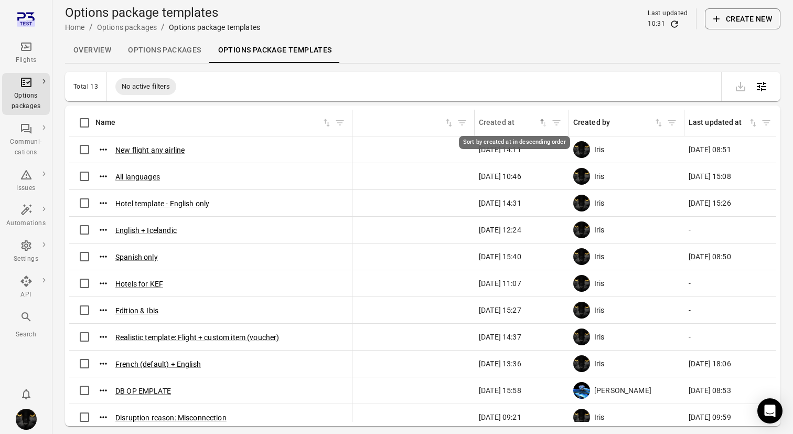
click at [541, 121] on icon "Sort by created at in descending order" at bounding box center [543, 123] width 10 height 10
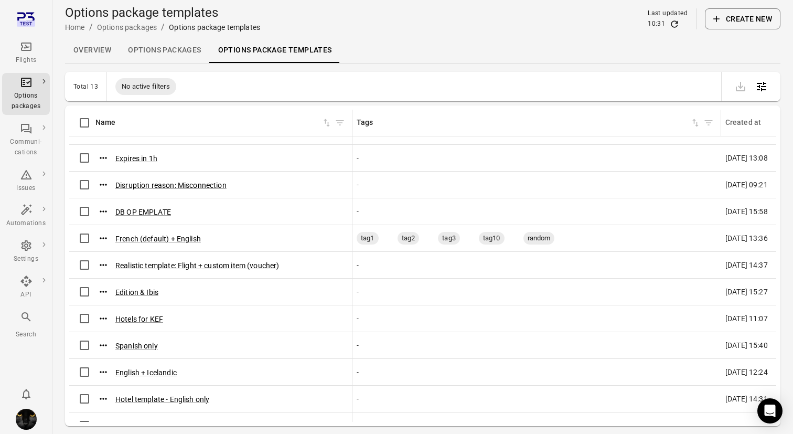
scroll to position [0, 0]
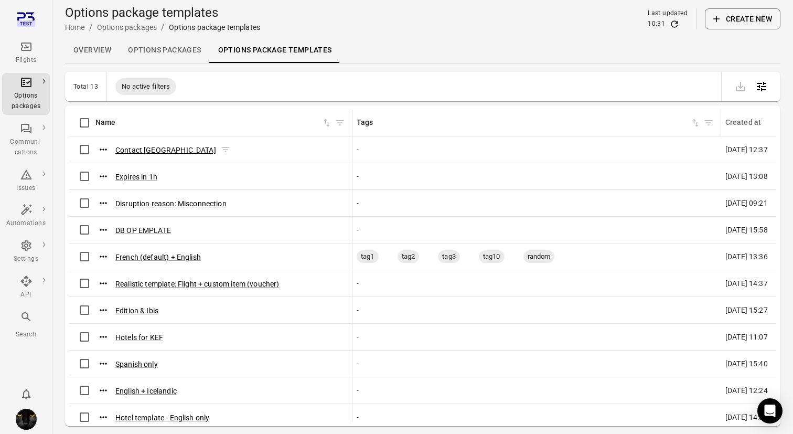
click at [143, 147] on button "Contact [GEOGRAPHIC_DATA]" at bounding box center [165, 150] width 101 height 10
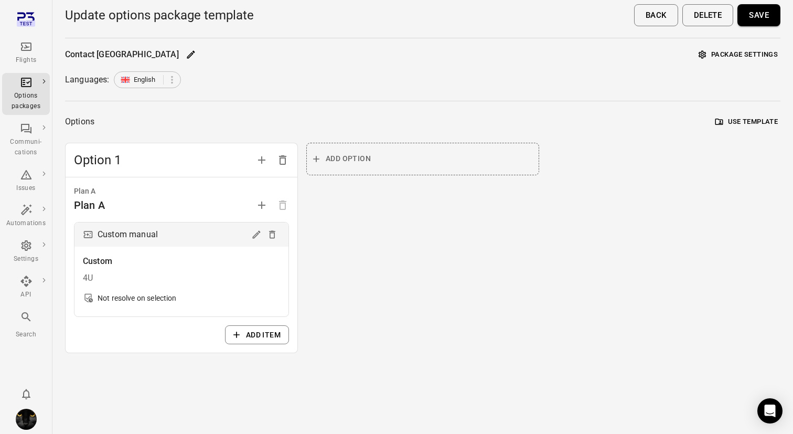
click at [747, 55] on button "Package settings" at bounding box center [738, 55] width 84 height 16
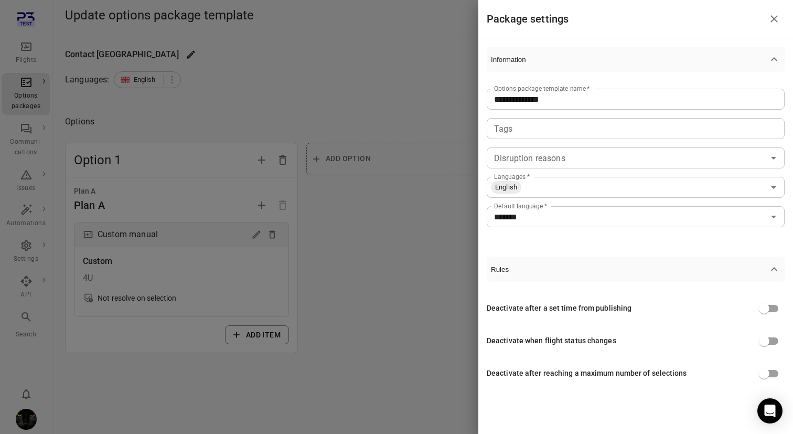
scroll to position [8, 0]
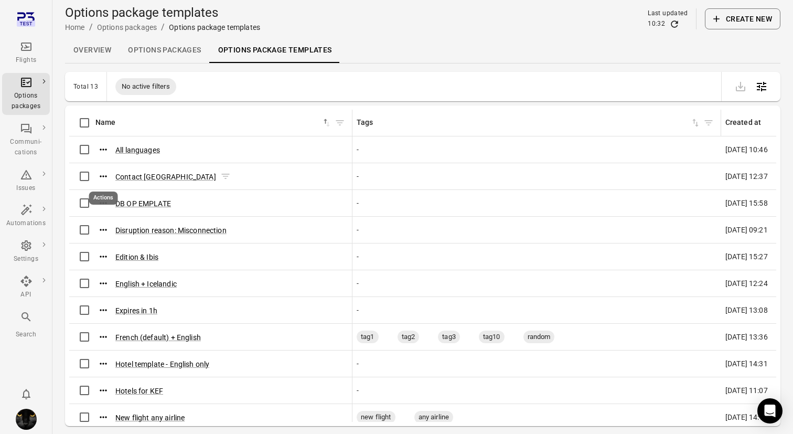
click at [102, 173] on icon "Actions" at bounding box center [103, 176] width 10 height 10
click at [108, 215] on span "Delete" at bounding box center [104, 213] width 24 height 10
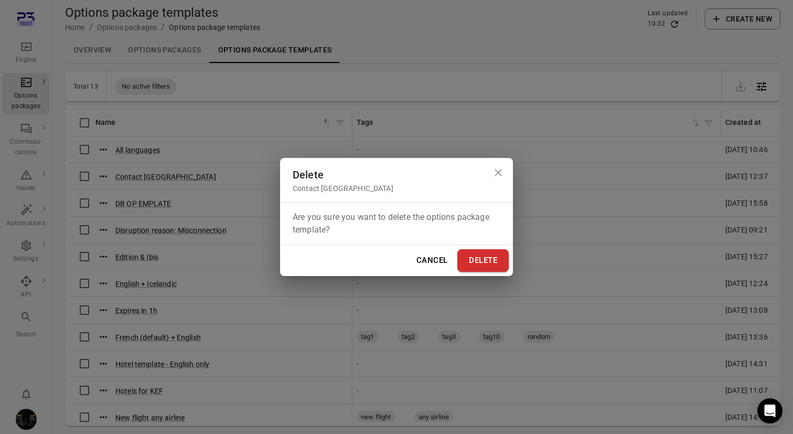
click at [483, 258] on button "Delete" at bounding box center [482, 260] width 51 height 22
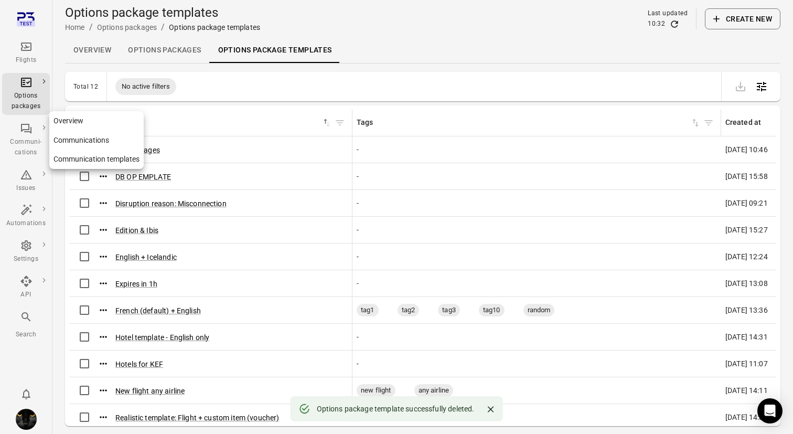
click at [23, 133] on icon "Main navigation" at bounding box center [26, 128] width 13 height 13
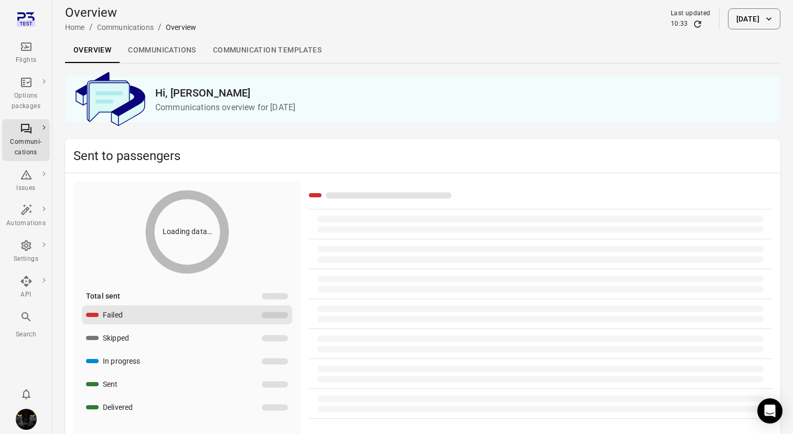
click at [242, 54] on link "Communication templates" at bounding box center [267, 50] width 125 height 25
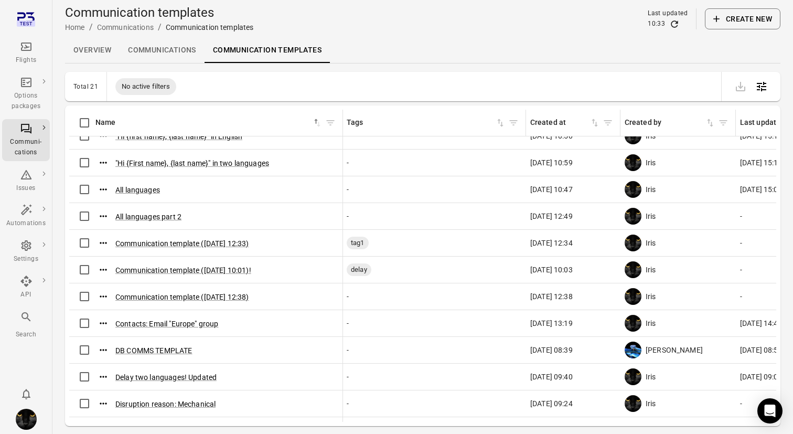
scroll to position [9, 1]
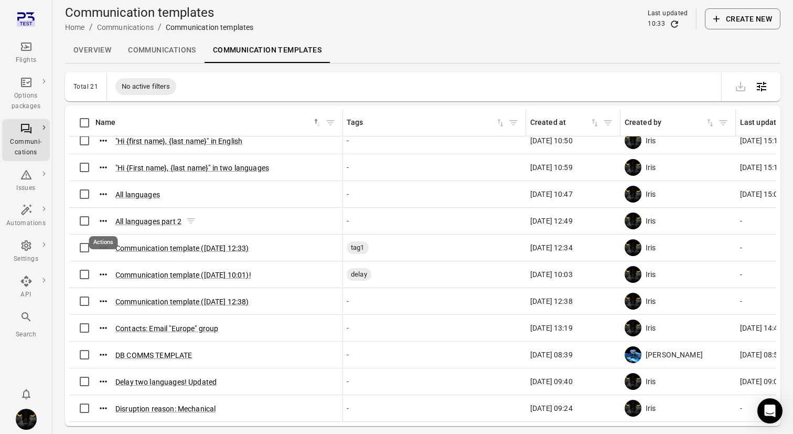
click at [102, 220] on icon "Actions" at bounding box center [103, 221] width 10 height 10
click at [105, 261] on span "Delete" at bounding box center [104, 257] width 24 height 10
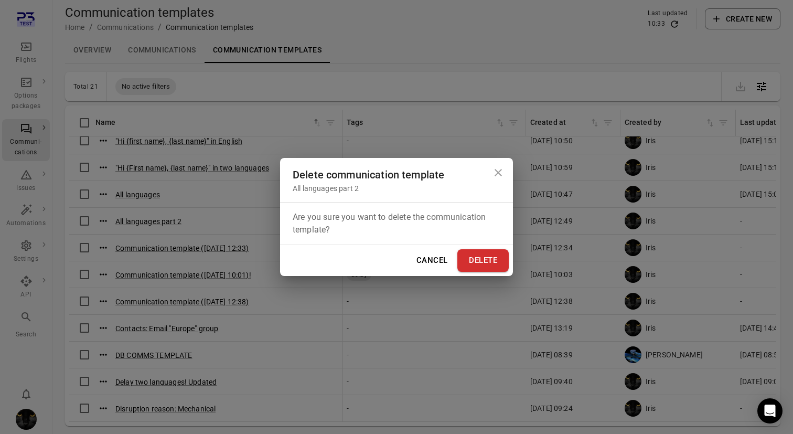
click at [510, 259] on div "Cancel Delete" at bounding box center [396, 260] width 233 height 30
click at [487, 258] on button "Delete" at bounding box center [482, 260] width 51 height 22
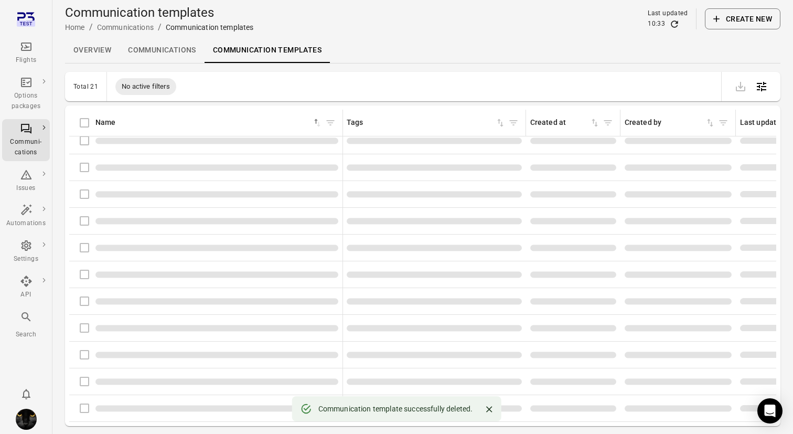
scroll to position [0, 1]
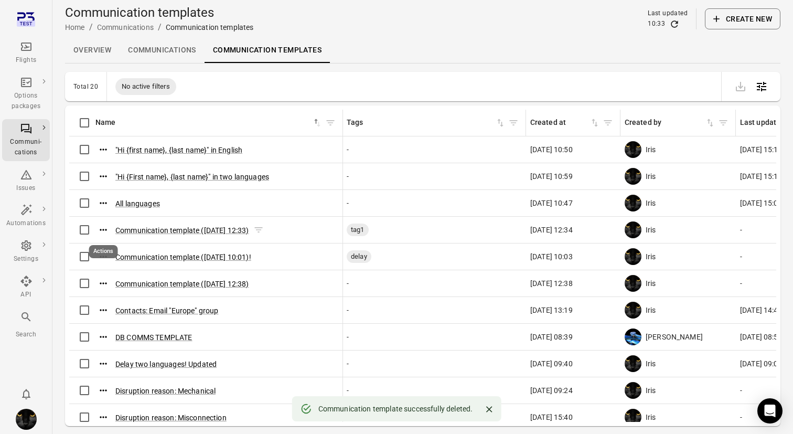
click at [102, 230] on icon "Actions" at bounding box center [103, 230] width 7 height 2
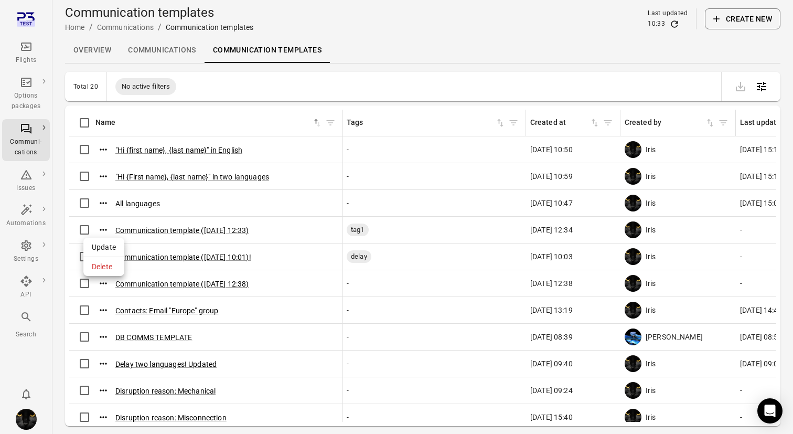
click at [111, 266] on span "Delete" at bounding box center [104, 266] width 24 height 10
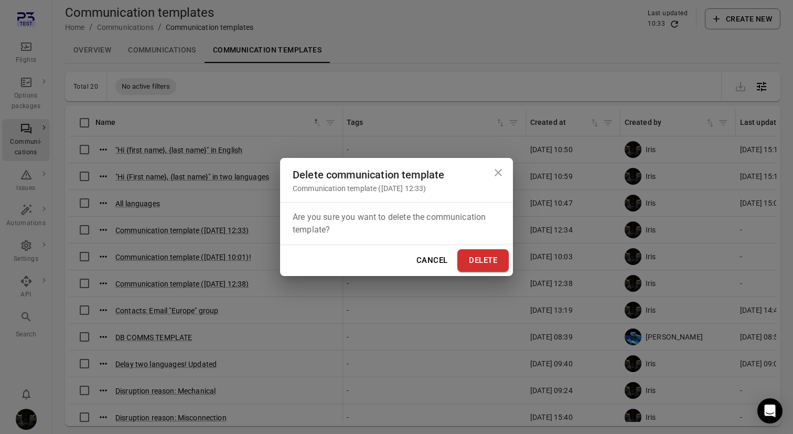
click at [491, 261] on button "Delete" at bounding box center [482, 260] width 51 height 22
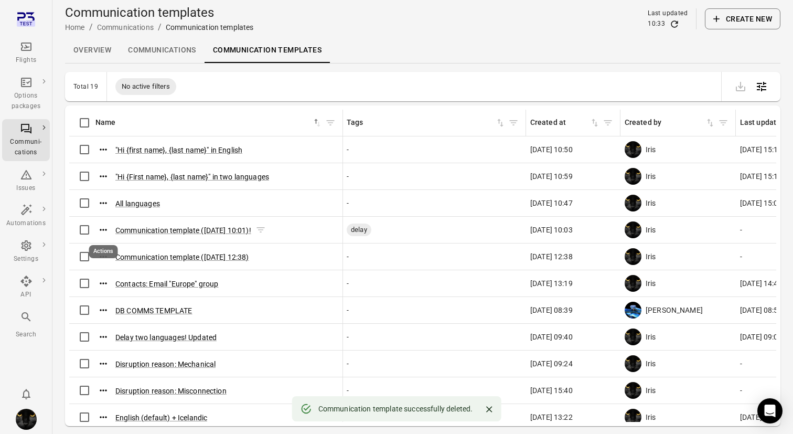
click at [102, 229] on icon "Actions" at bounding box center [103, 230] width 10 height 10
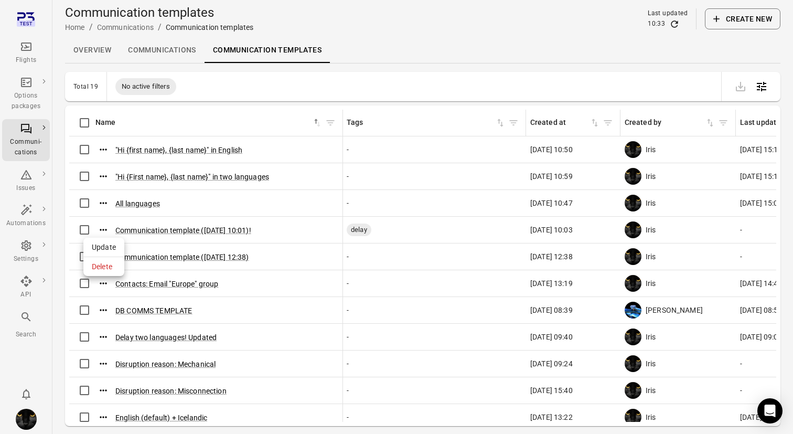
click at [106, 266] on span "Delete" at bounding box center [104, 266] width 24 height 10
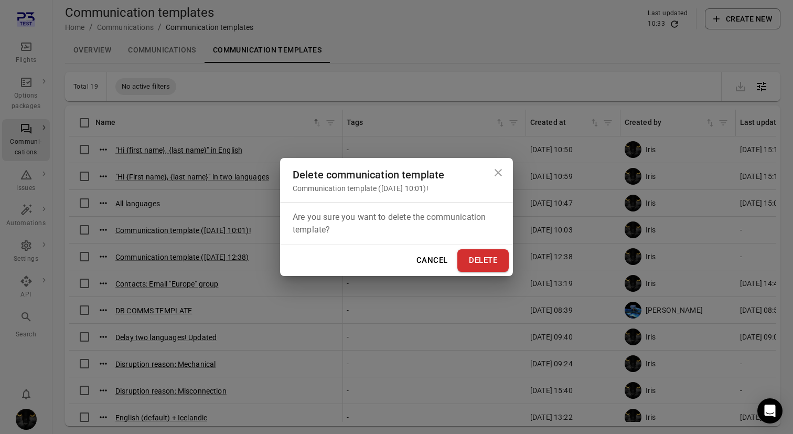
click at [480, 257] on button "Delete" at bounding box center [482, 260] width 51 height 22
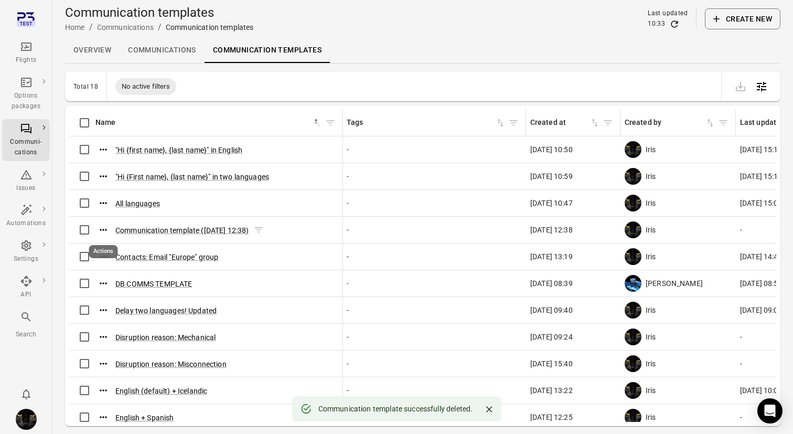
click at [98, 230] on icon "Actions" at bounding box center [103, 230] width 10 height 10
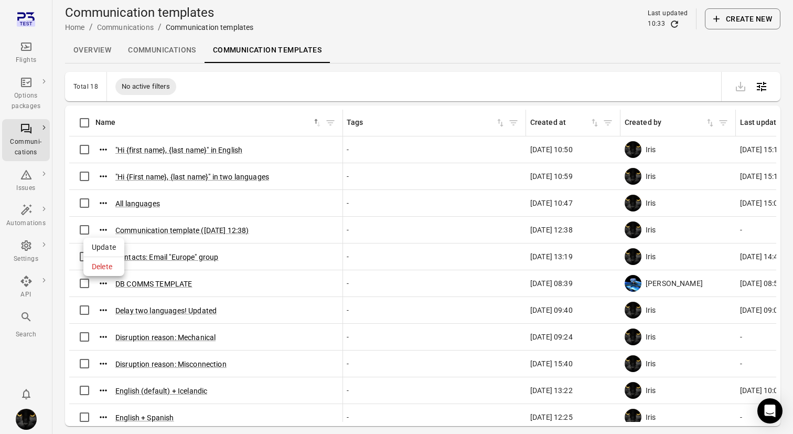
click at [111, 268] on span "Delete" at bounding box center [104, 266] width 24 height 10
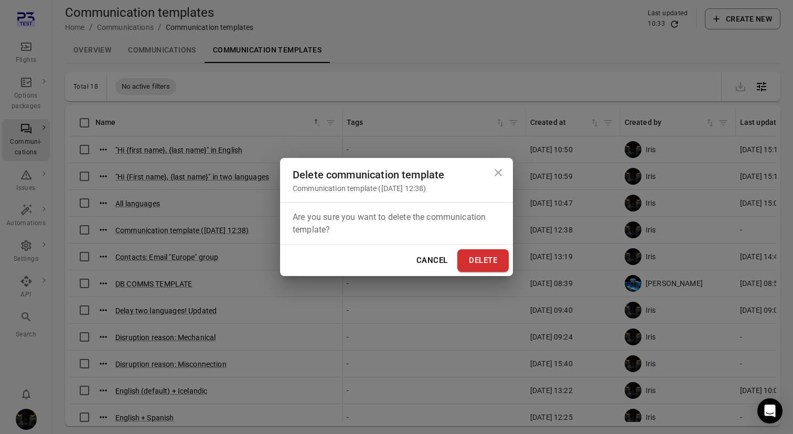
click at [495, 252] on button "Delete" at bounding box center [482, 260] width 51 height 22
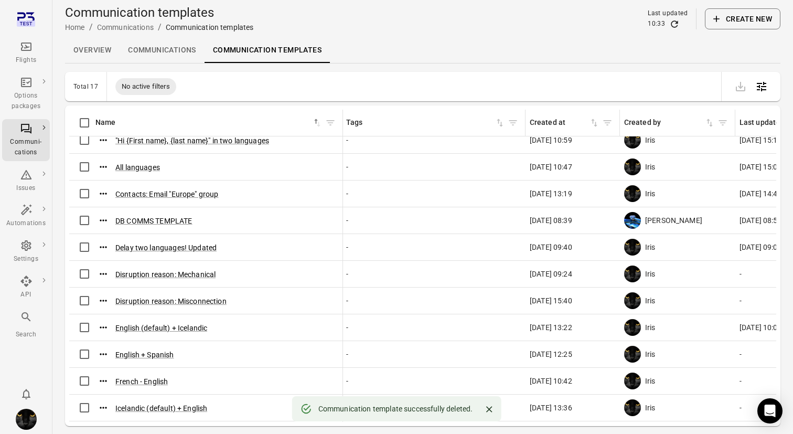
scroll to position [0, 1]
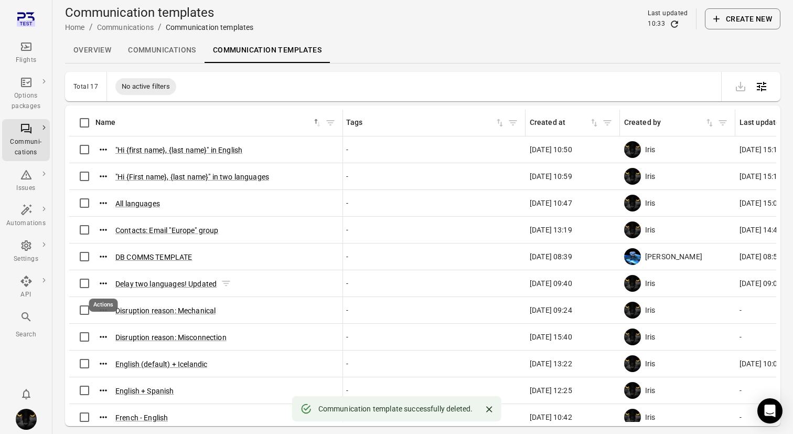
click at [103, 283] on icon "Actions" at bounding box center [103, 283] width 7 height 2
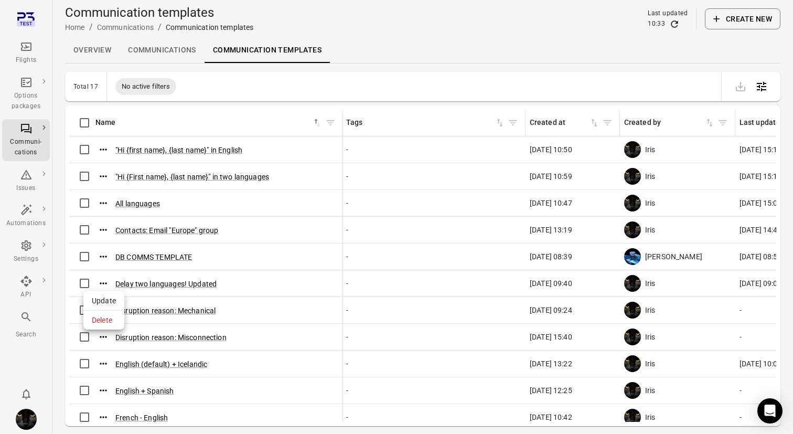
click at [105, 317] on span "Delete" at bounding box center [104, 320] width 24 height 10
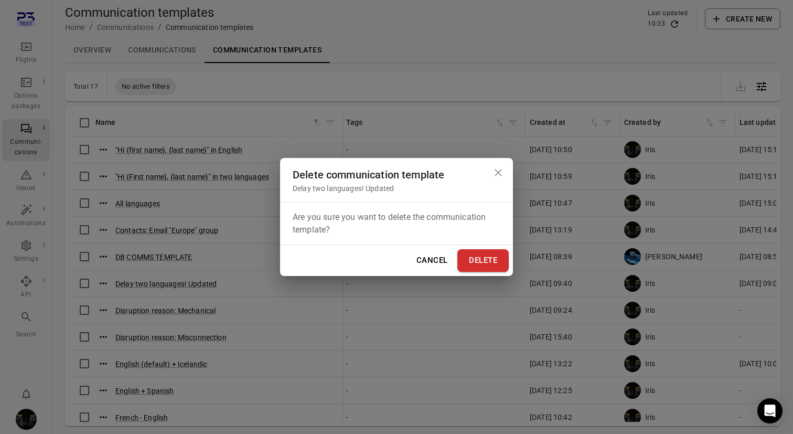
click at [505, 259] on button "Delete" at bounding box center [482, 260] width 51 height 22
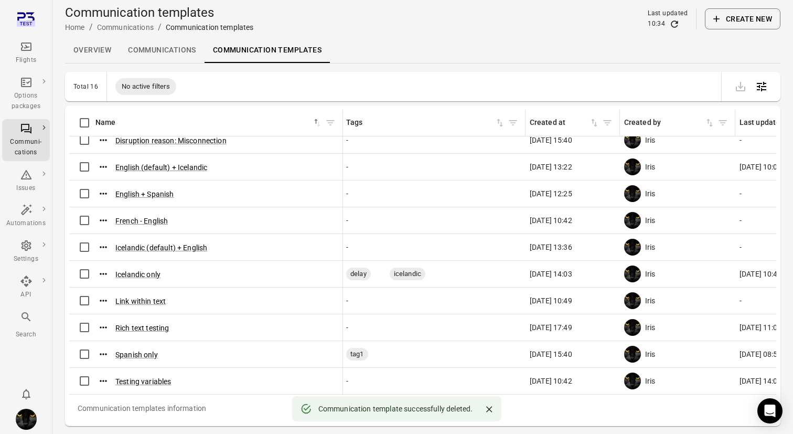
scroll to position [167, 1]
click at [105, 302] on icon "Actions" at bounding box center [103, 301] width 10 height 10
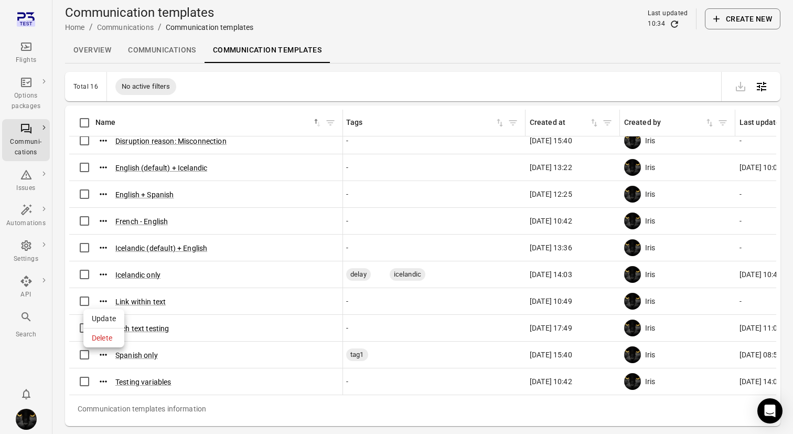
click at [103, 339] on span "Delete" at bounding box center [104, 338] width 24 height 10
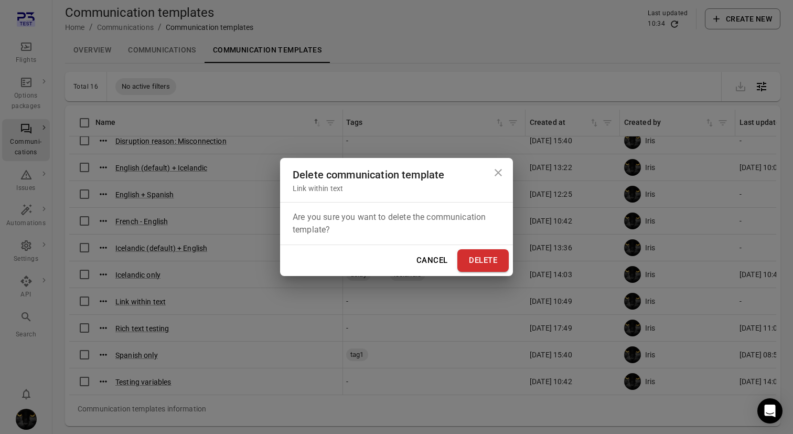
click at [490, 254] on button "Delete" at bounding box center [482, 260] width 51 height 22
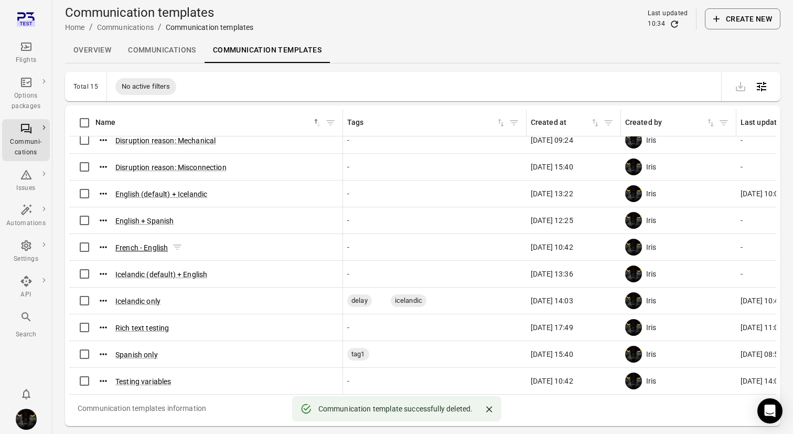
scroll to position [141, 0]
click at [99, 246] on icon "Actions" at bounding box center [103, 247] width 10 height 10
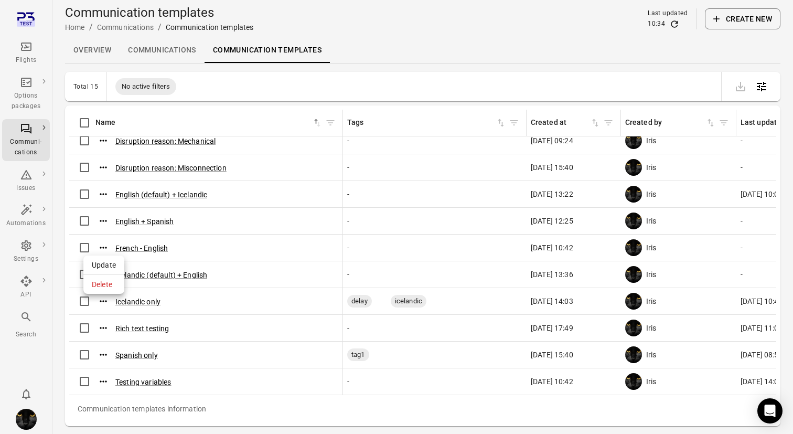
click at [112, 288] on span "Delete" at bounding box center [104, 284] width 24 height 10
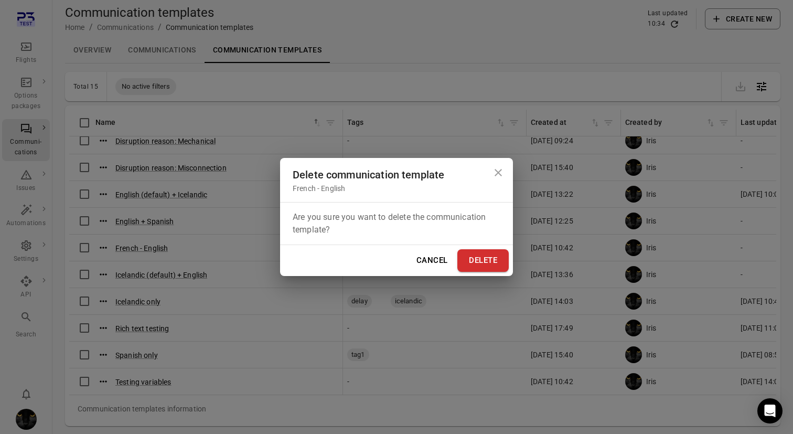
click at [480, 257] on button "Delete" at bounding box center [482, 260] width 51 height 22
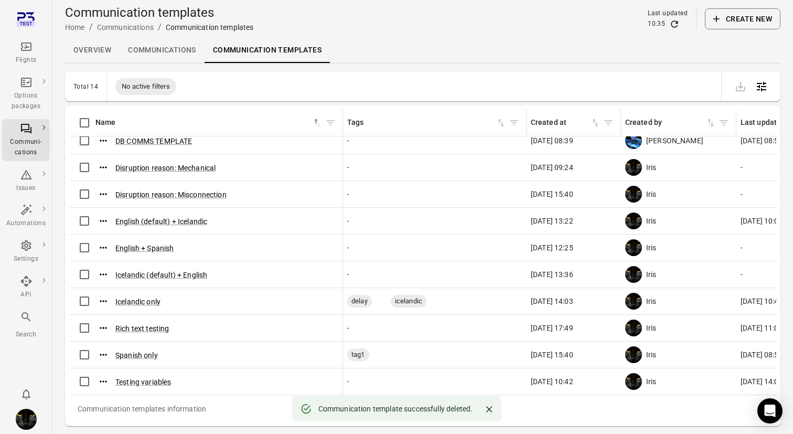
scroll to position [115, 0]
click at [102, 246] on icon "Actions" at bounding box center [103, 247] width 10 height 10
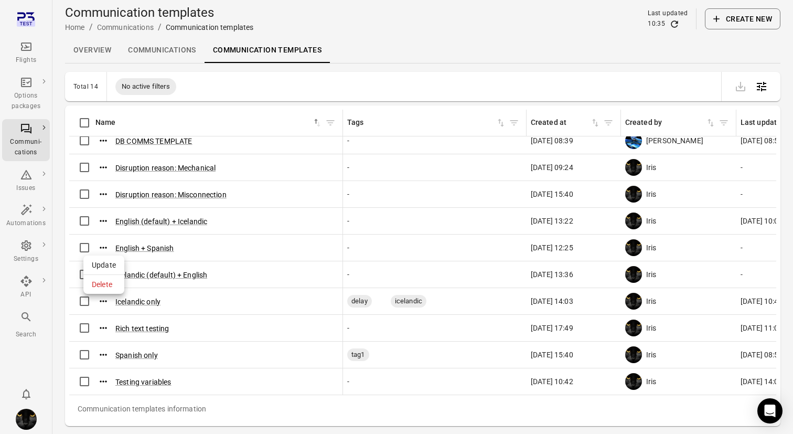
click at [102, 289] on span "Delete" at bounding box center [104, 284] width 24 height 10
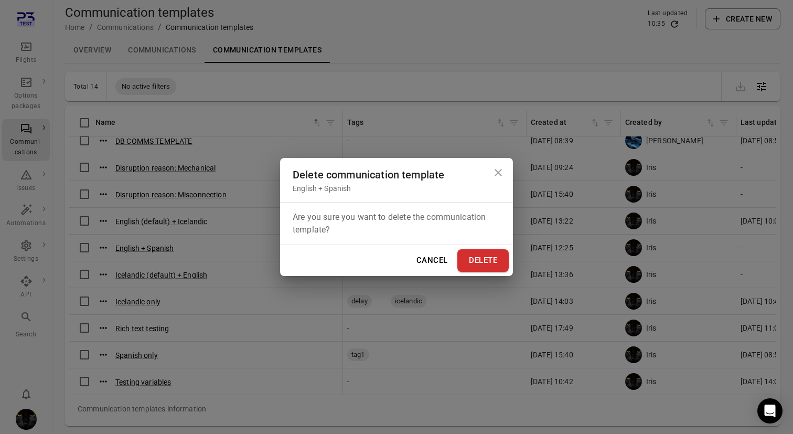
click at [487, 259] on button "Delete" at bounding box center [482, 260] width 51 height 22
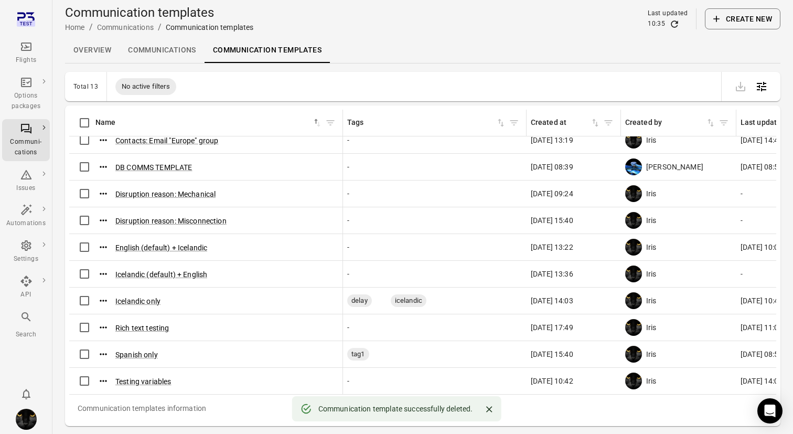
scroll to position [89, 1]
click at [100, 354] on icon "Actions" at bounding box center [103, 355] width 7 height 2
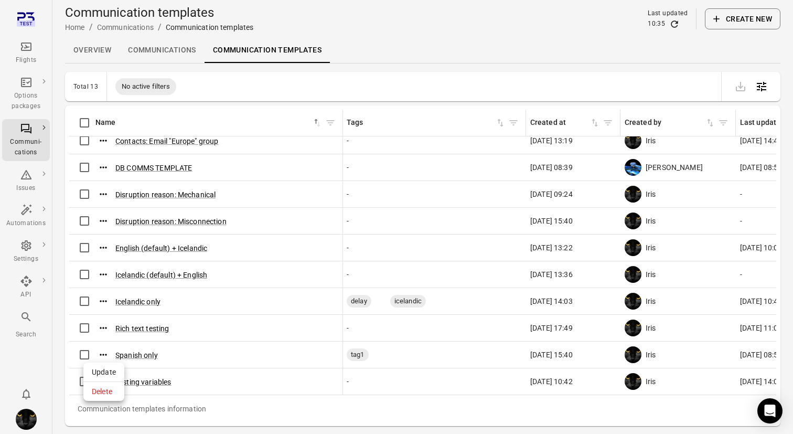
click at [117, 390] on div "Delete" at bounding box center [103, 391] width 41 height 19
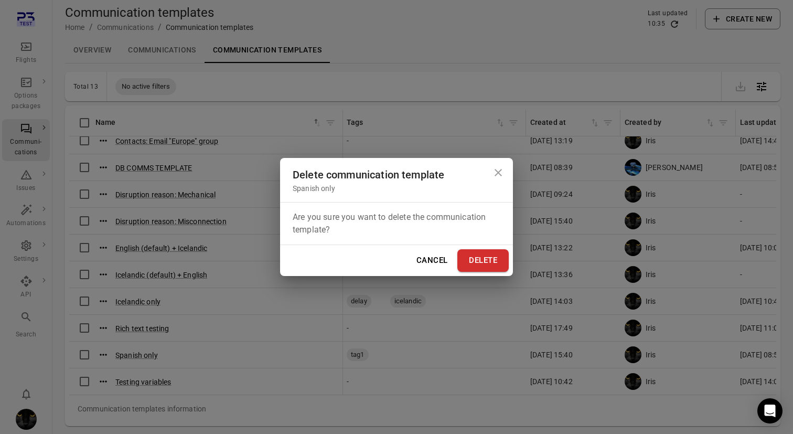
click at [488, 268] on button "Delete" at bounding box center [482, 260] width 51 height 22
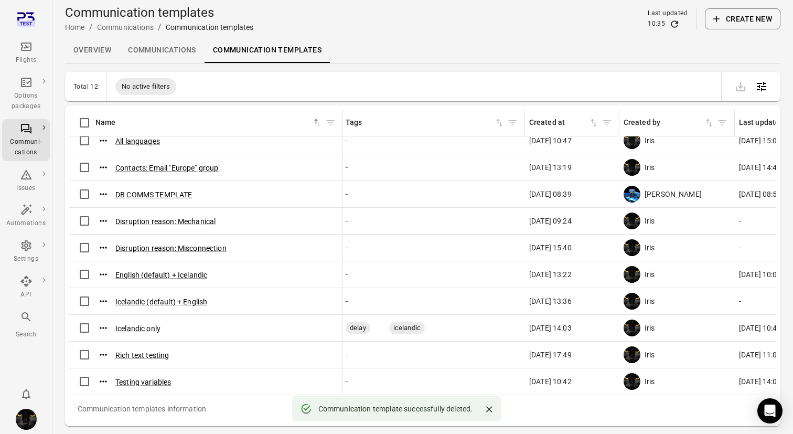
scroll to position [62, 2]
click at [23, 51] on icon "Main navigation" at bounding box center [26, 46] width 13 height 13
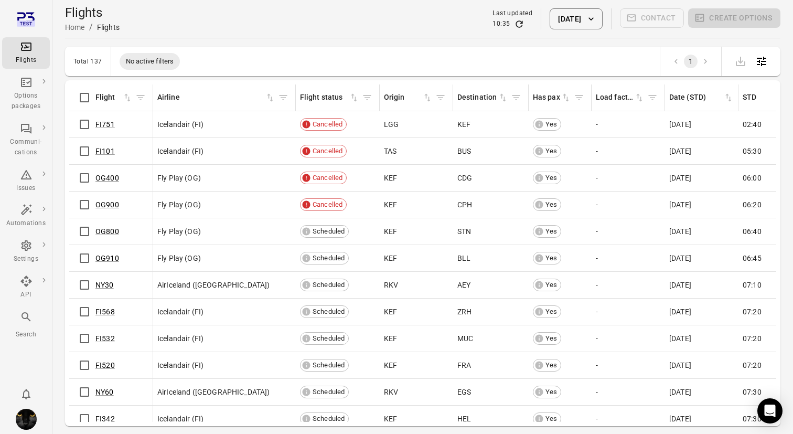
click at [588, 15] on icon "button" at bounding box center [591, 19] width 10 height 10
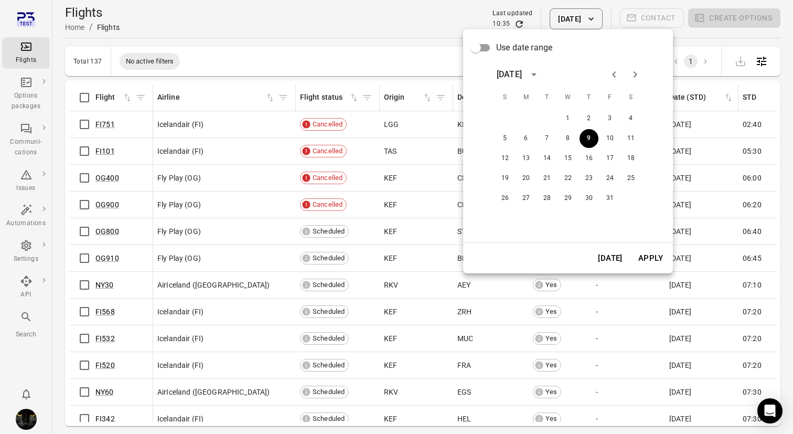
click at [413, 39] on div at bounding box center [396, 217] width 793 height 434
